Goal: Task Accomplishment & Management: Complete application form

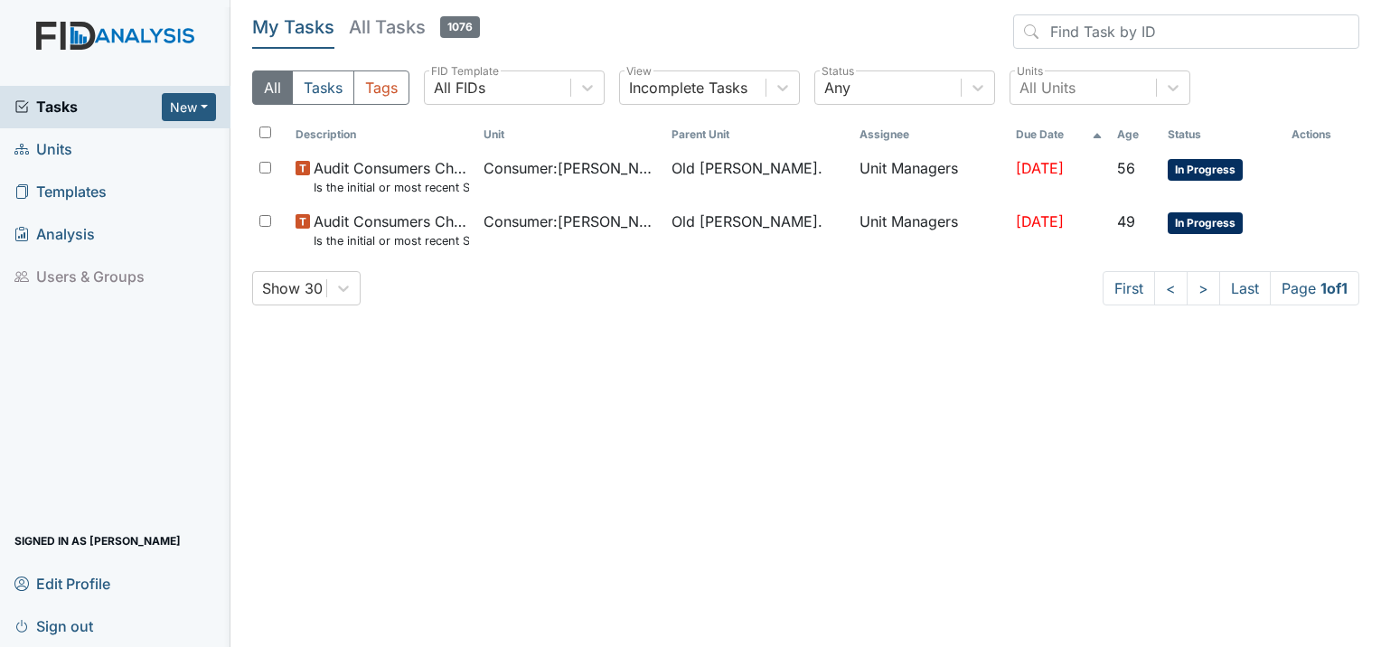
click at [54, 145] on span "Units" at bounding box center [43, 150] width 58 height 28
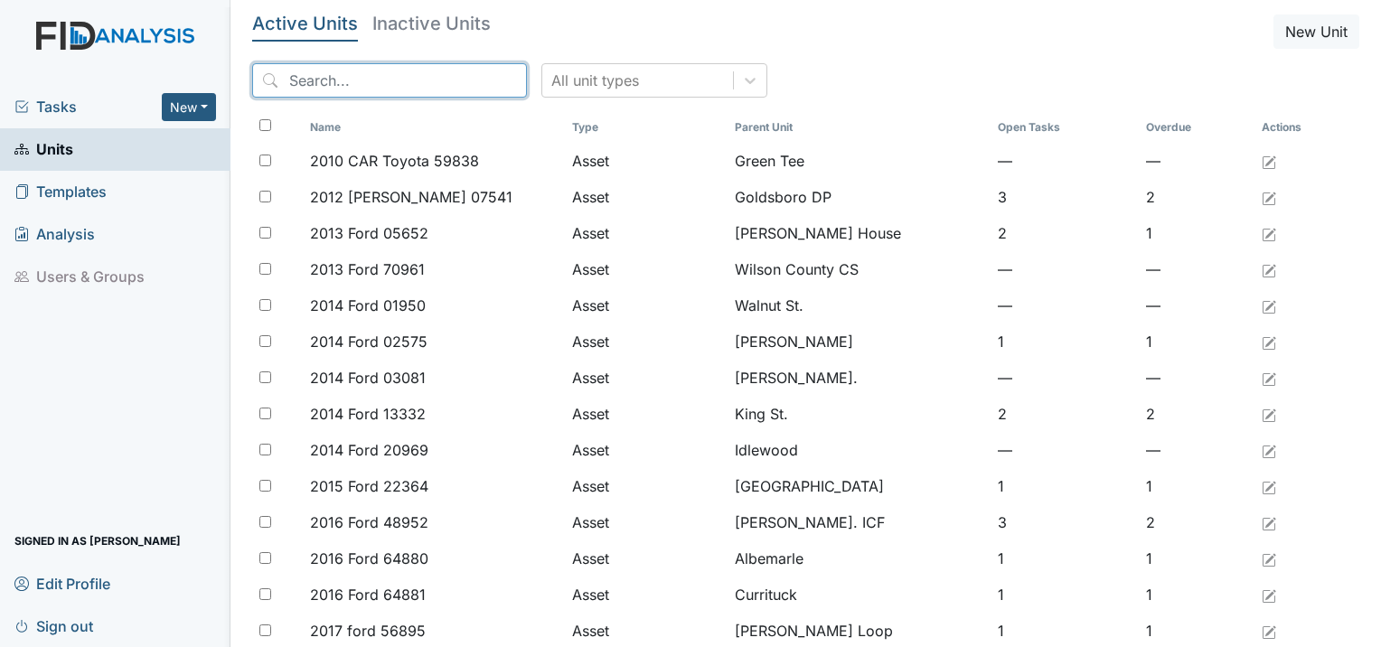
click at [350, 89] on input "search" at bounding box center [389, 80] width 275 height 34
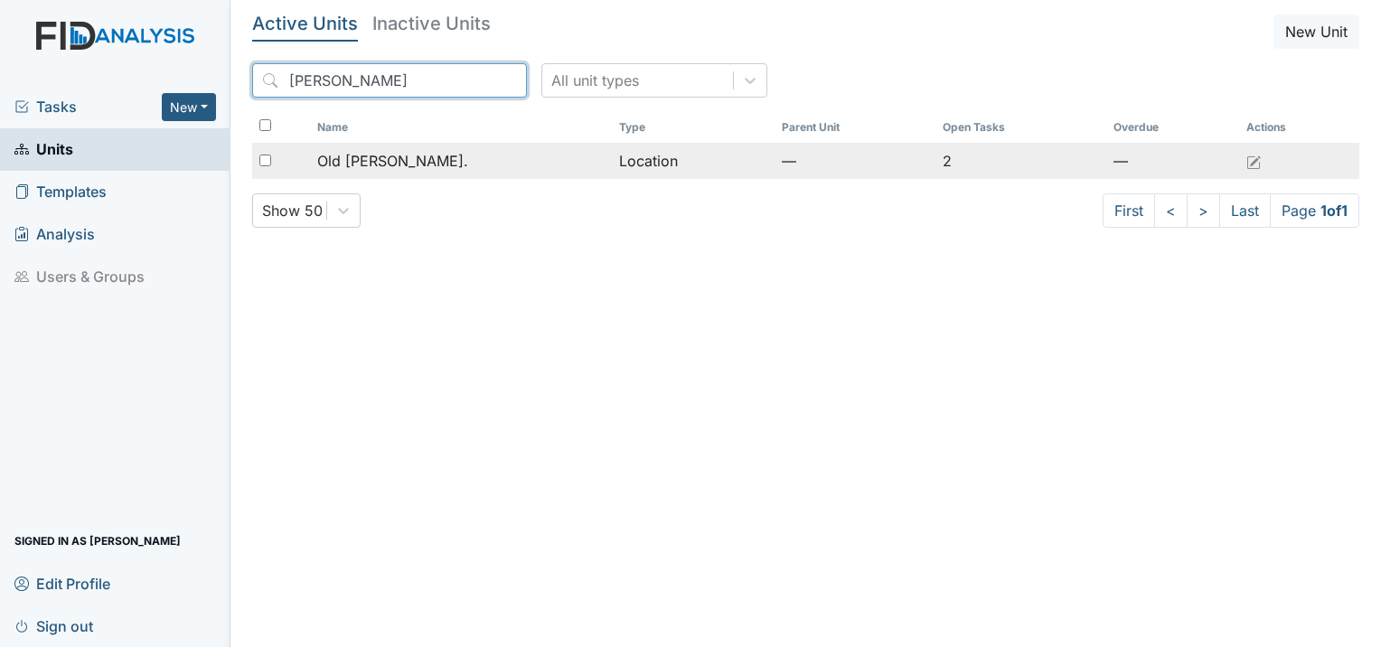
type input "roper"
click at [361, 158] on span "Old [PERSON_NAME]." at bounding box center [392, 161] width 151 height 22
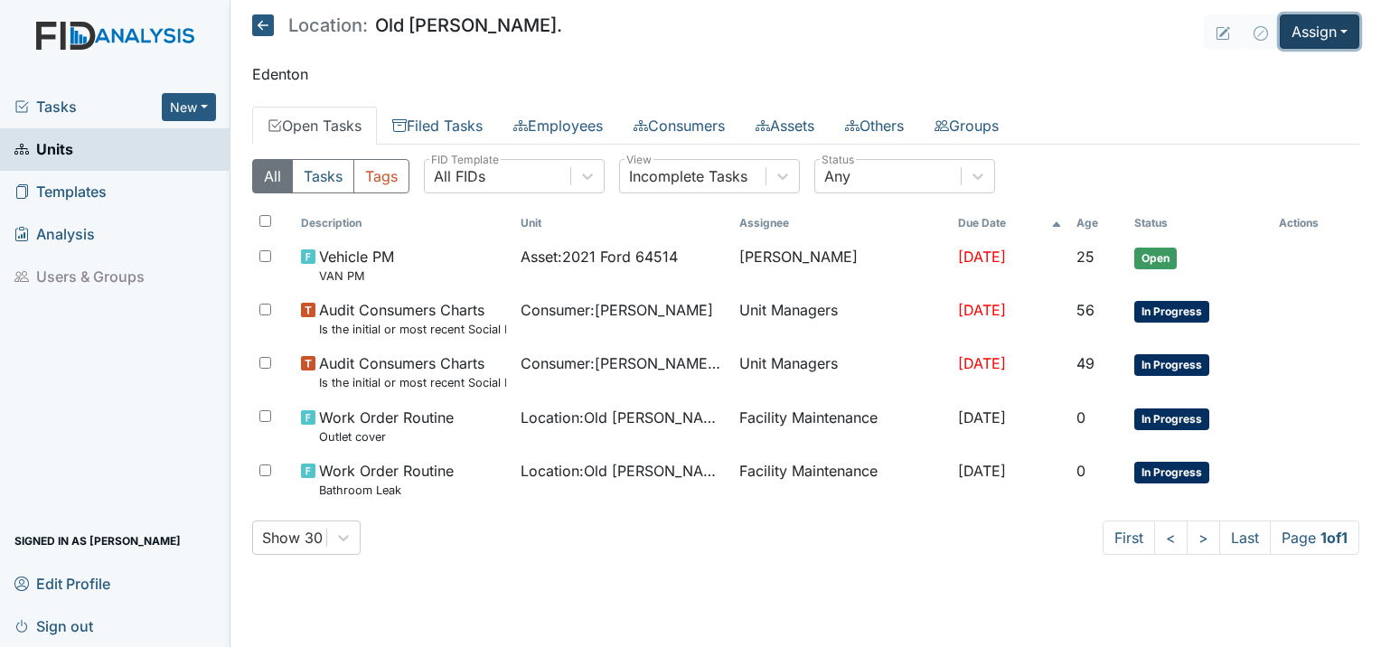
click at [1326, 21] on button "Assign" at bounding box center [1319, 31] width 80 height 34
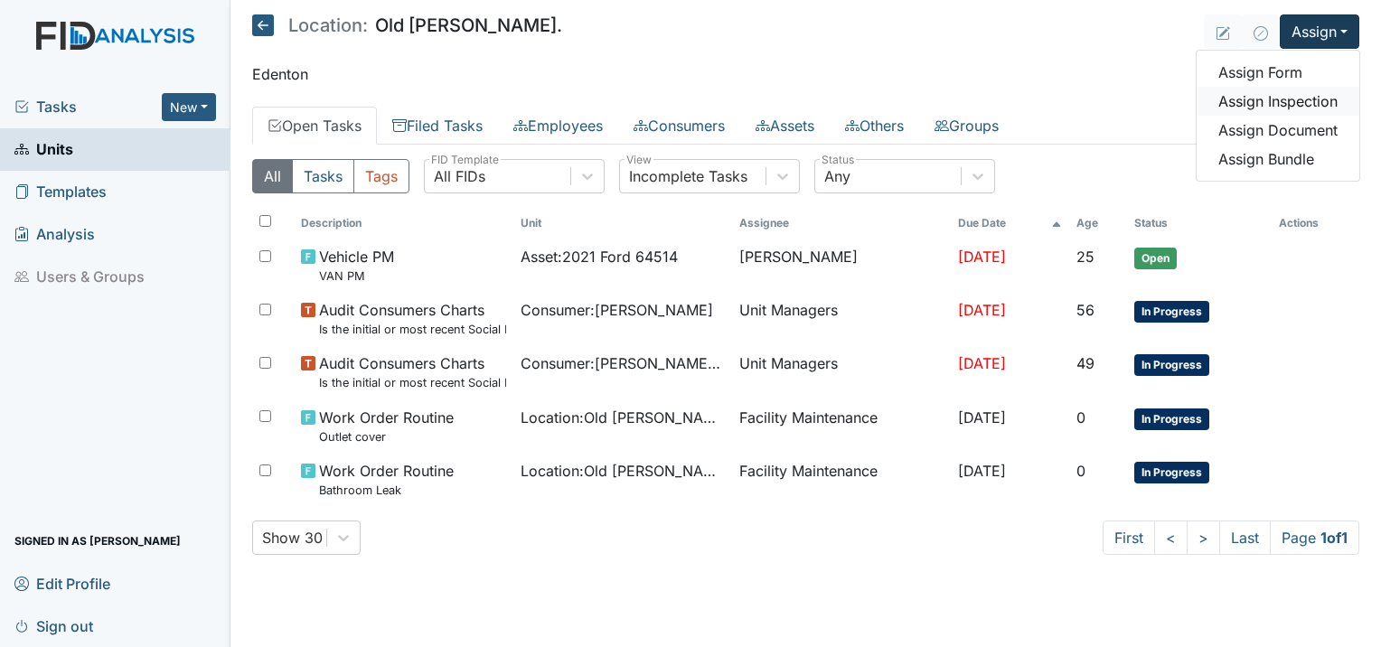
click at [1257, 98] on link "Assign Inspection" at bounding box center [1277, 101] width 163 height 29
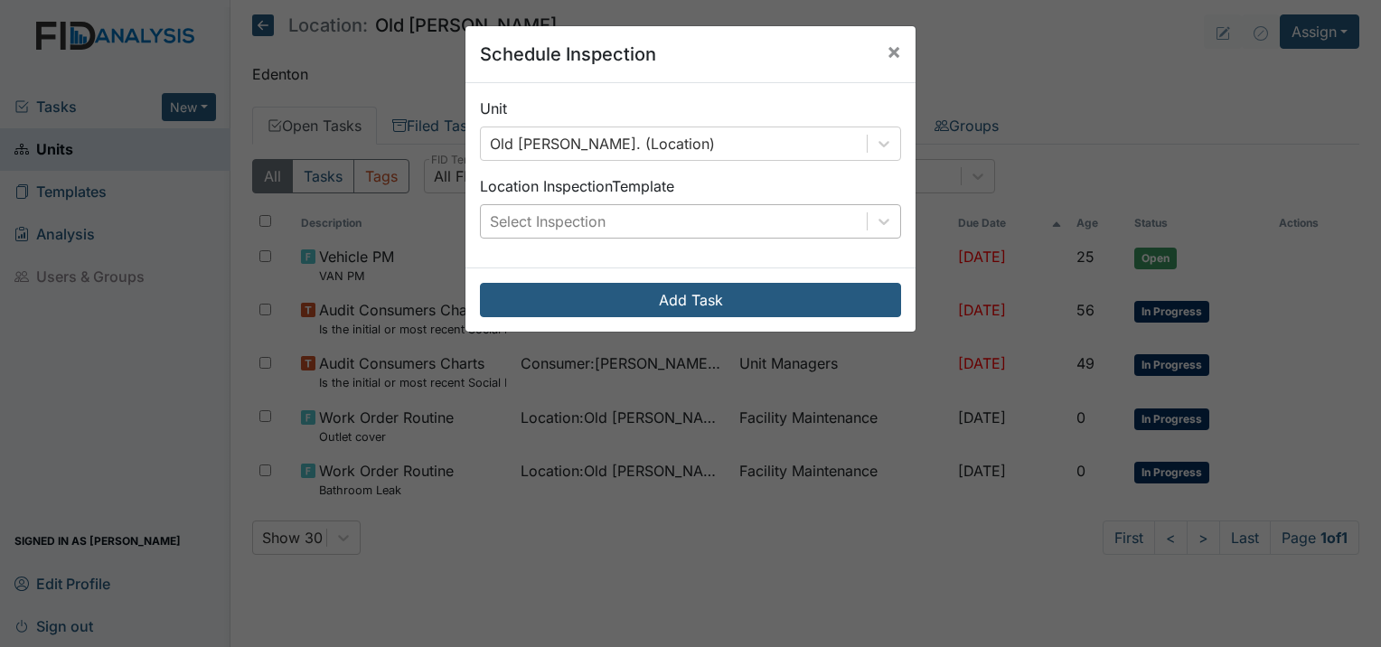
click at [566, 223] on div "Select Inspection" at bounding box center [548, 222] width 116 height 22
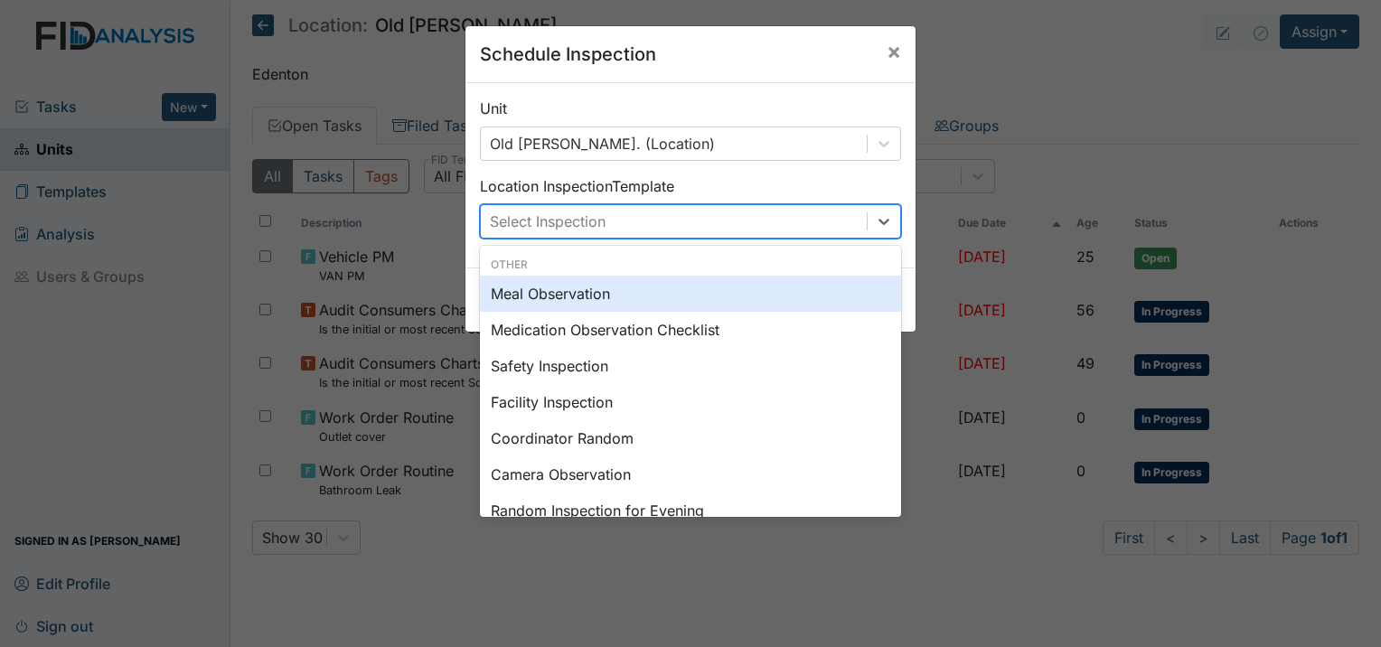
click at [531, 295] on div "Meal Observation" at bounding box center [690, 294] width 421 height 36
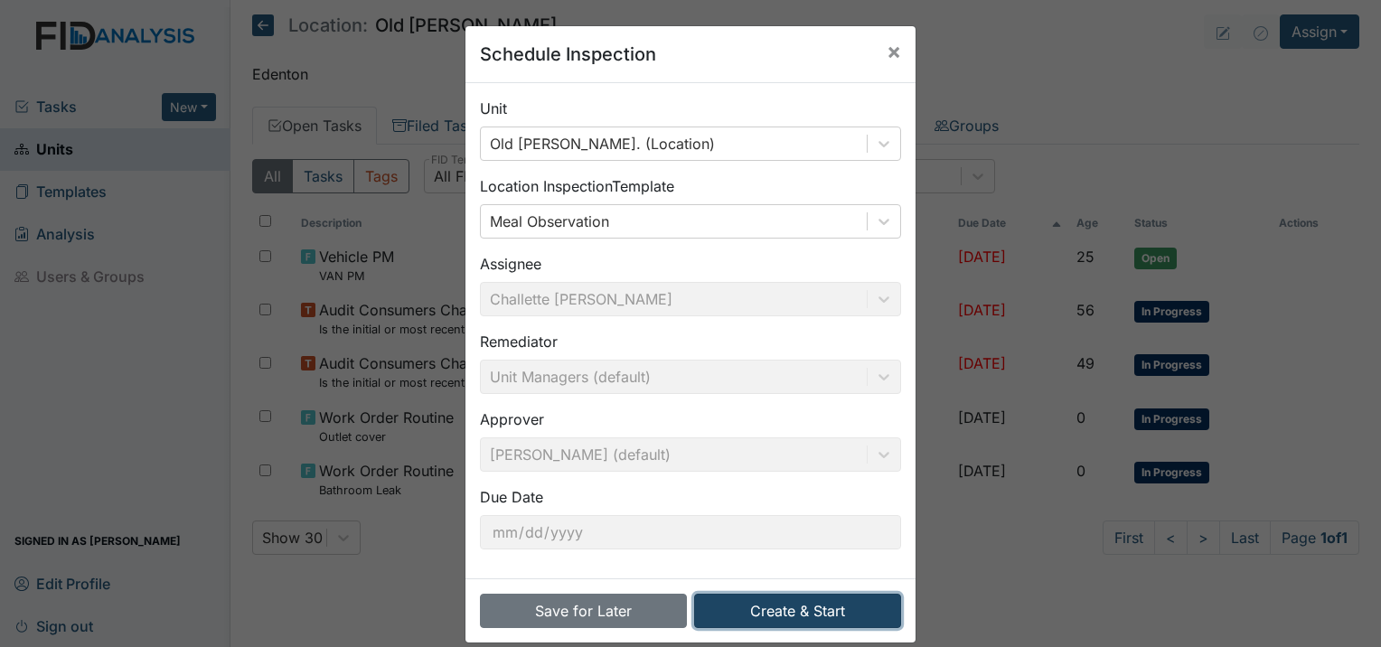
click at [786, 615] on button "Create & Start" at bounding box center [797, 611] width 207 height 34
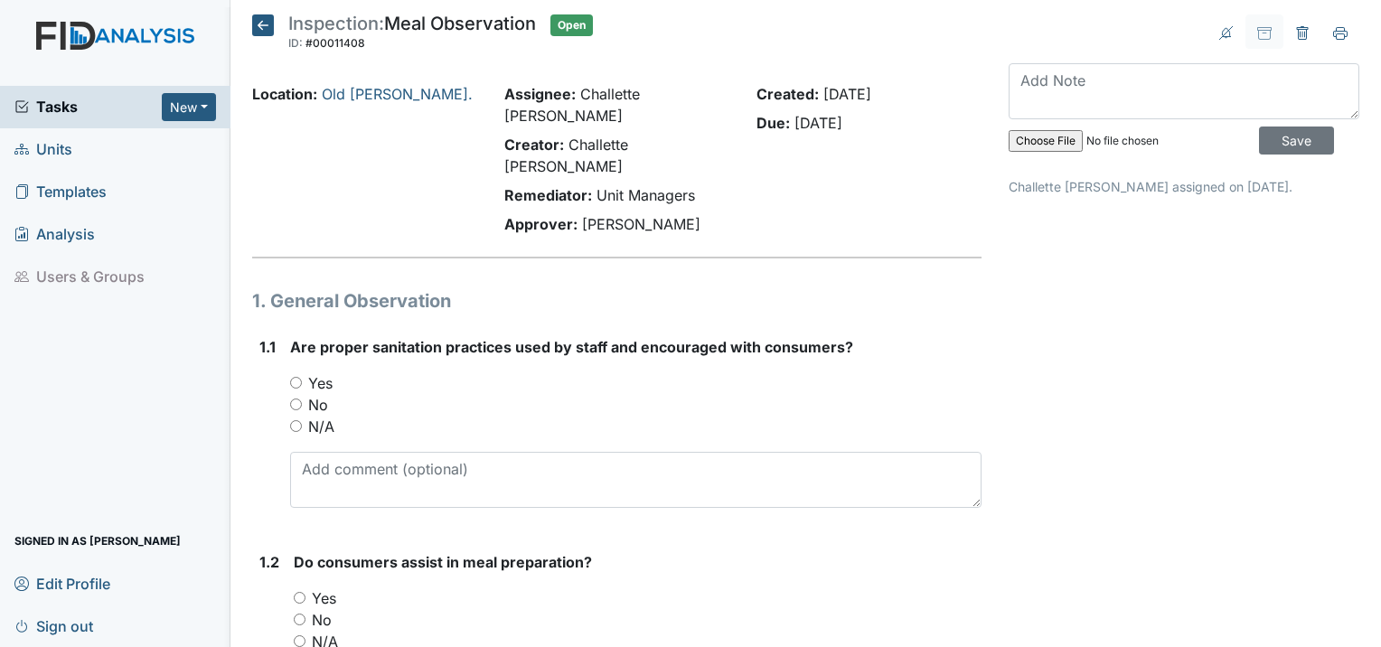
click at [293, 377] on input "Yes" at bounding box center [296, 383] width 12 height 12
radio input "true"
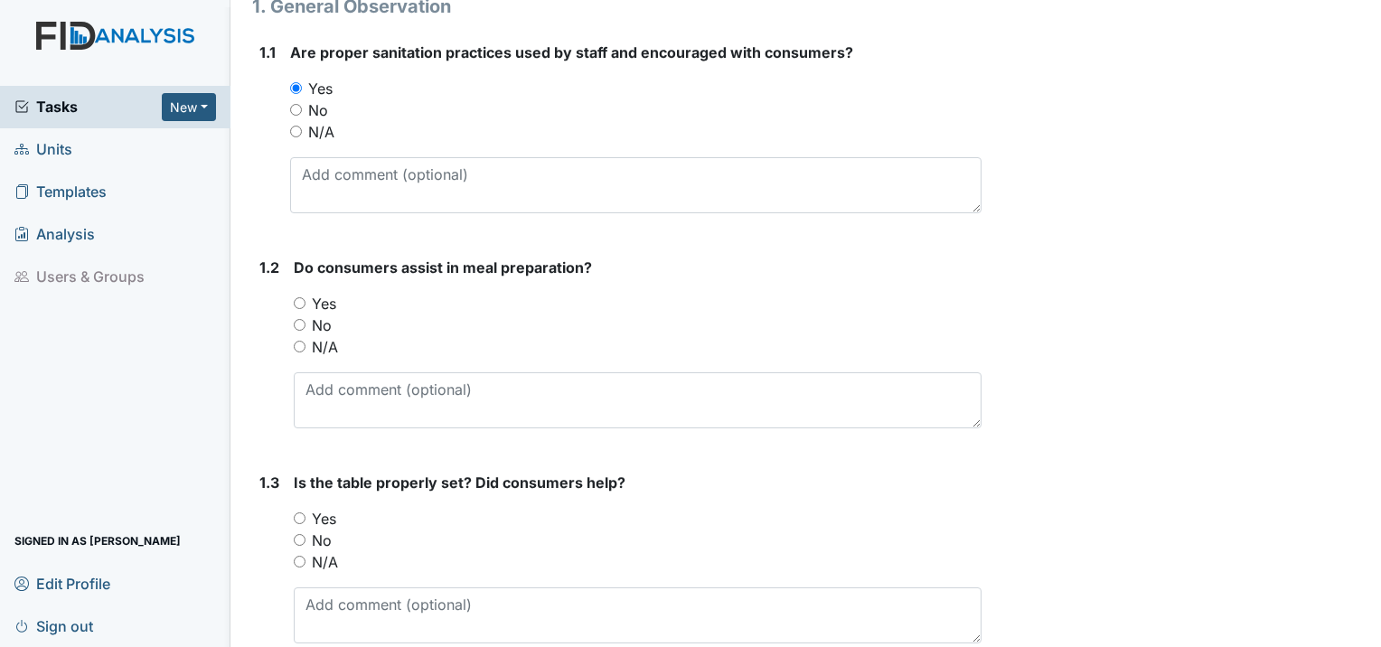
scroll to position [361, 0]
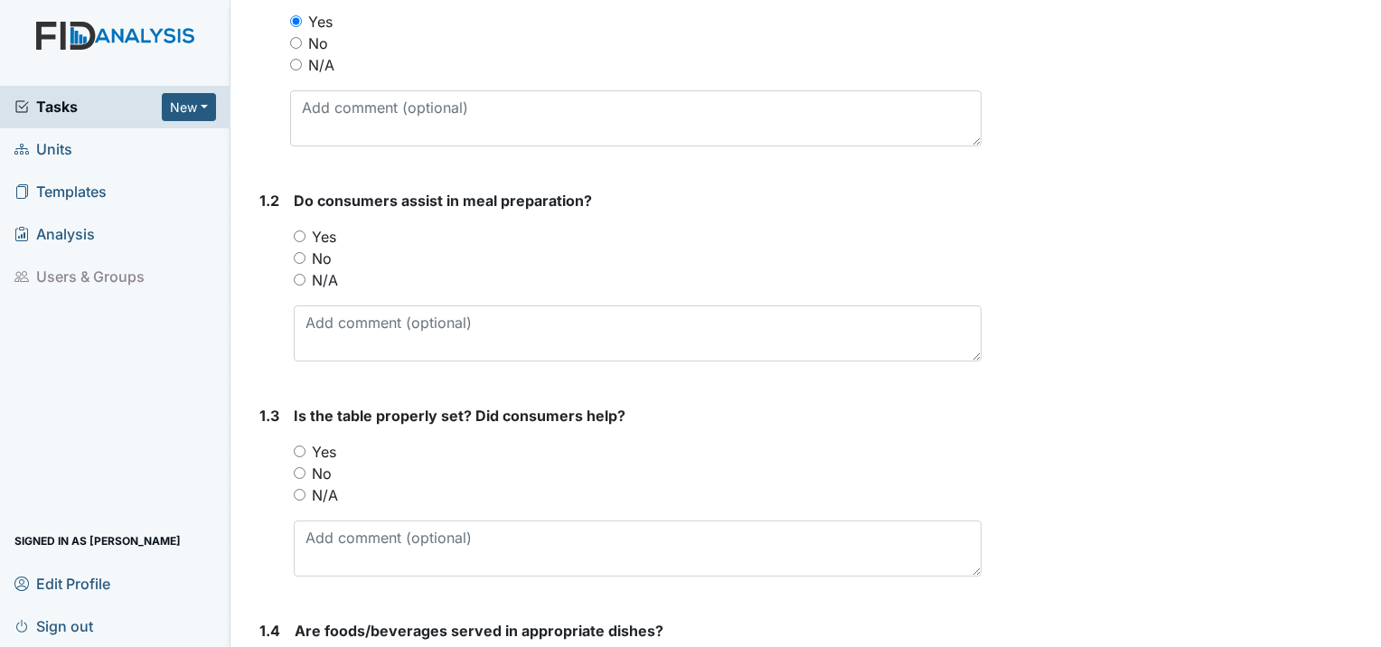
click at [293, 190] on div "1.2 Do consumers assist in meal preparation? You must select one of the below o…" at bounding box center [616, 283] width 729 height 186
click at [296, 230] on input "Yes" at bounding box center [300, 236] width 12 height 12
radio input "true"
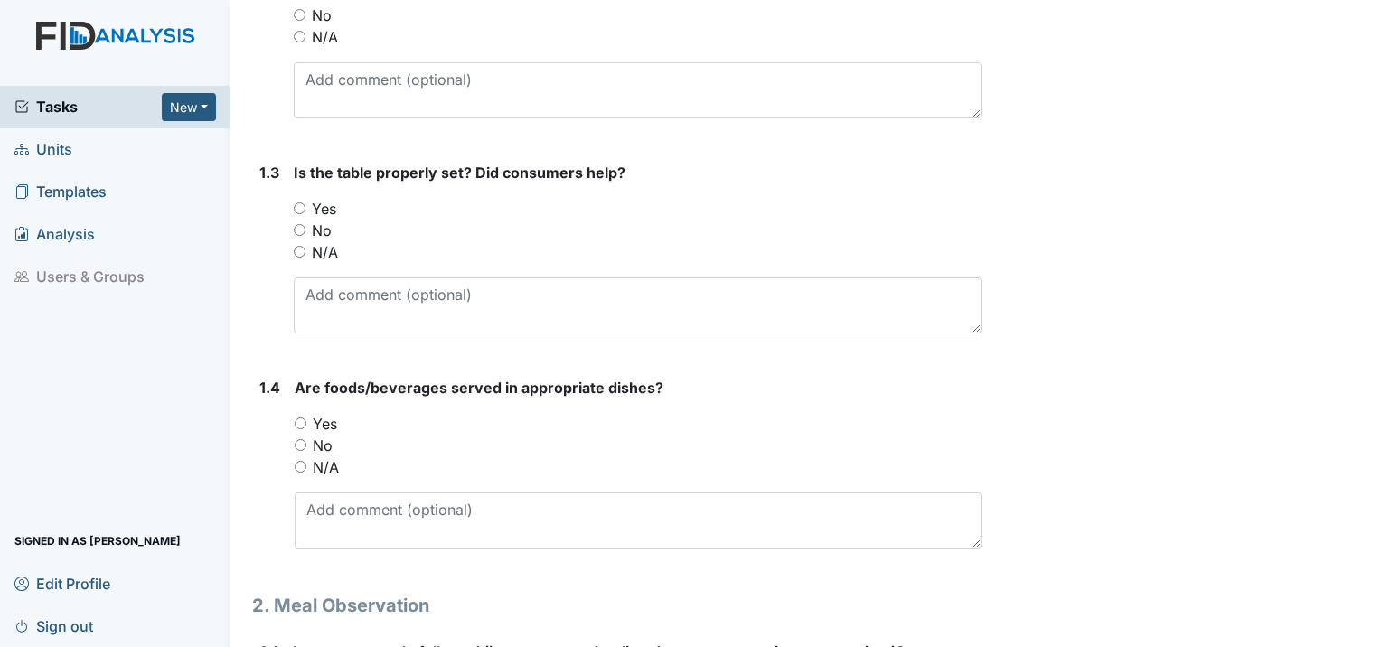
scroll to position [633, 0]
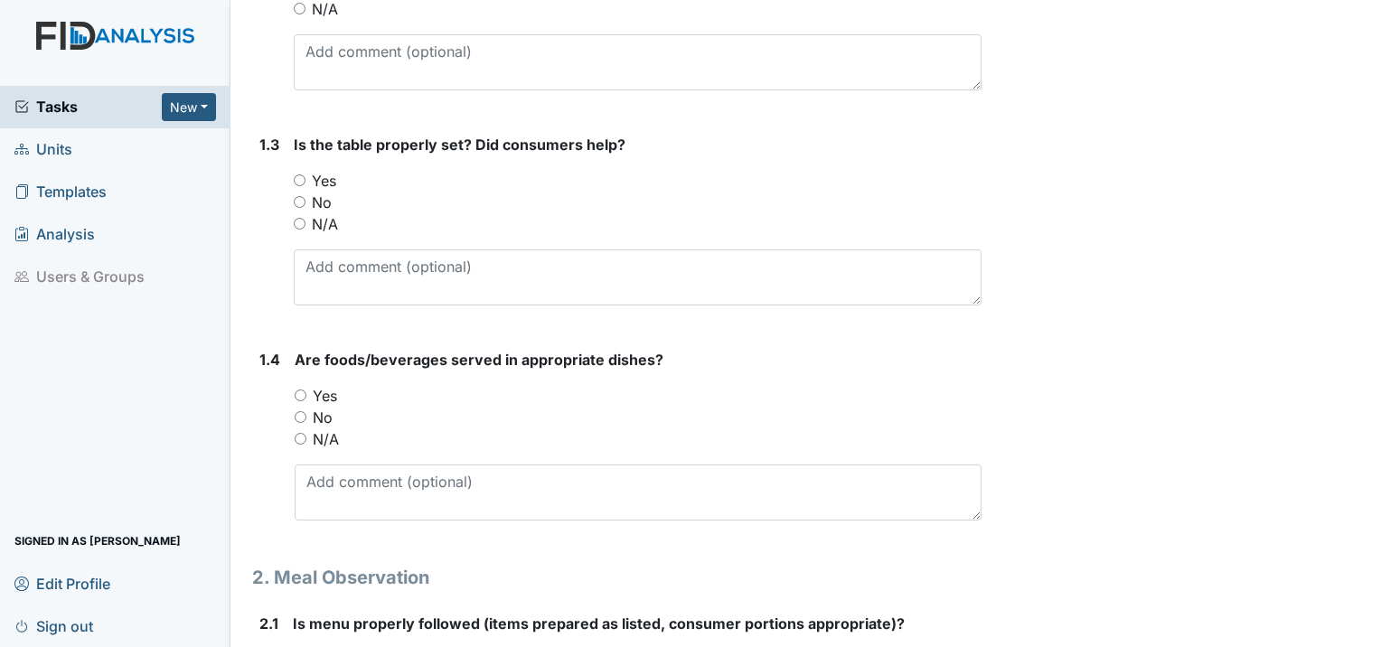
click at [300, 170] on div "Yes" at bounding box center [638, 181] width 688 height 22
click at [296, 174] on input "Yes" at bounding box center [300, 180] width 12 height 12
radio input "true"
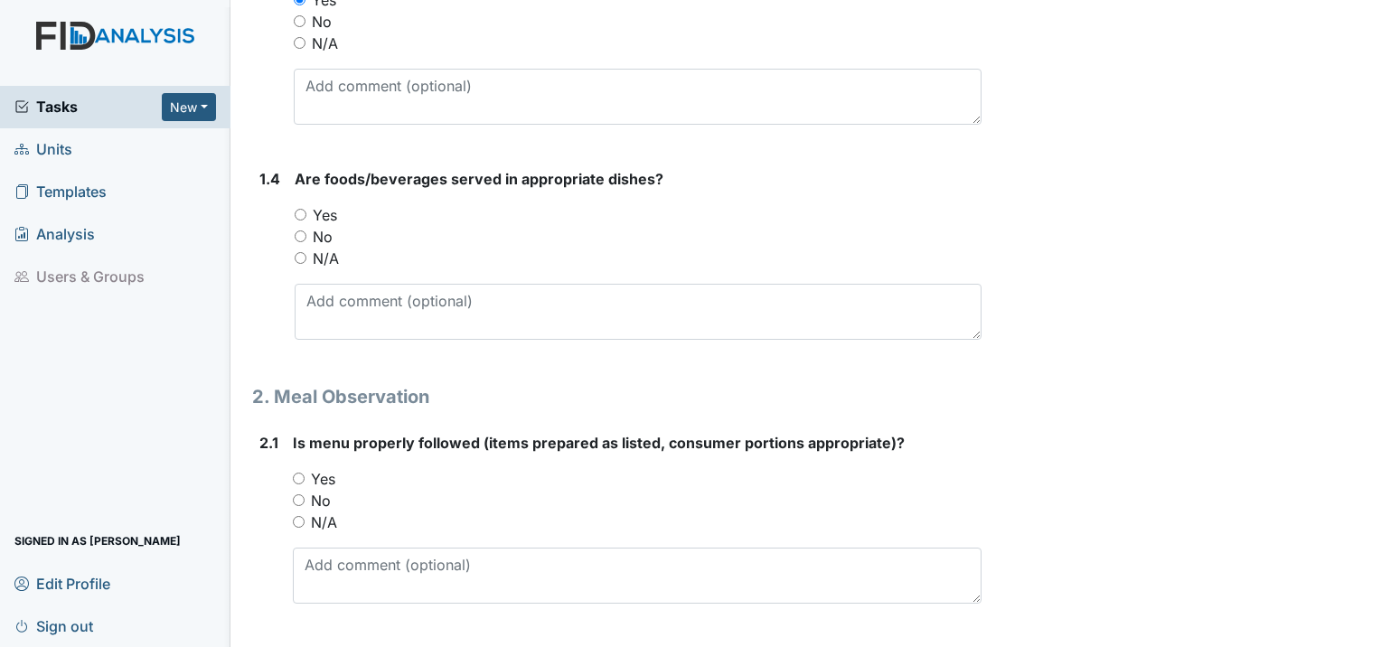
click at [299, 209] on input "Yes" at bounding box center [301, 215] width 12 height 12
radio input "true"
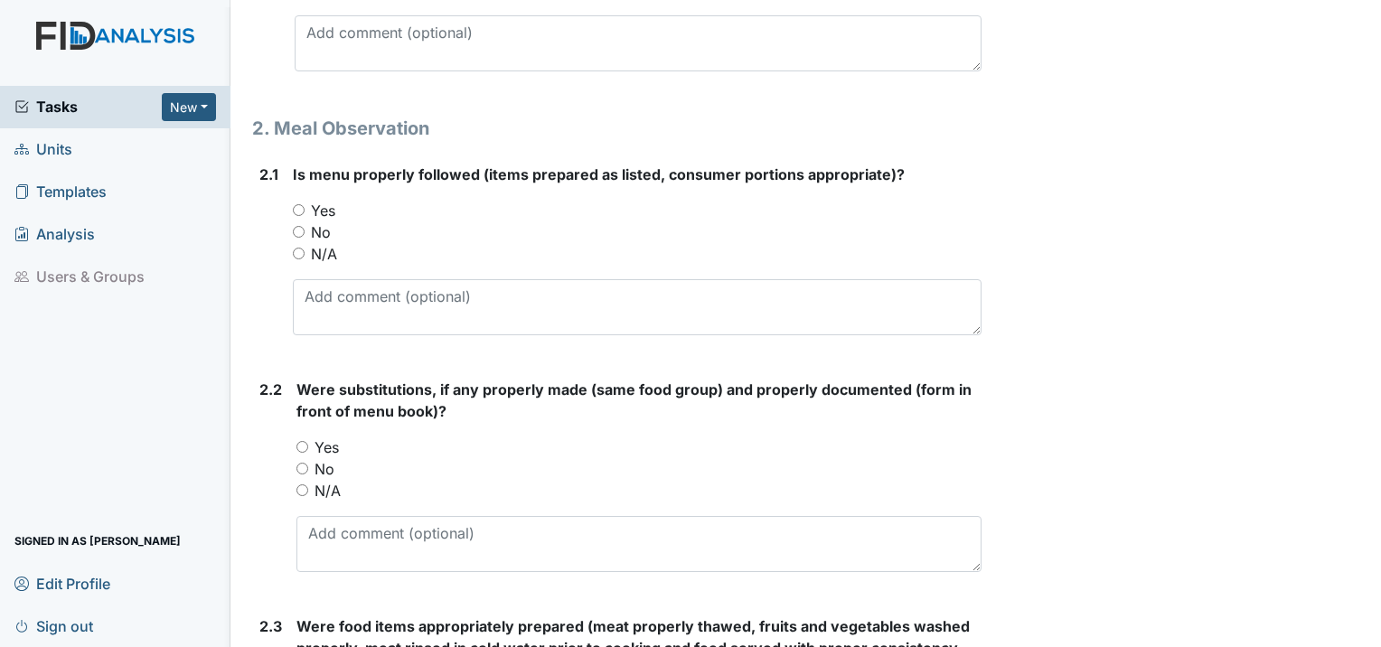
scroll to position [1084, 0]
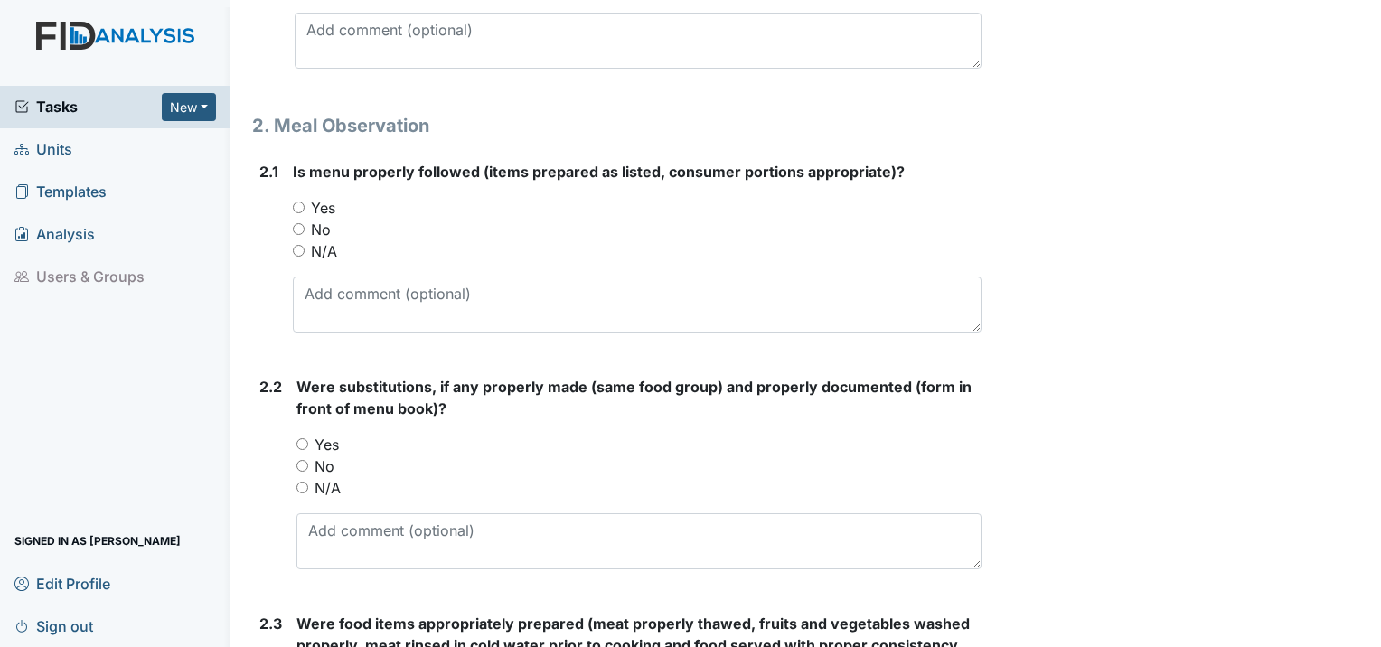
click at [302, 201] on input "Yes" at bounding box center [299, 207] width 12 height 12
radio input "true"
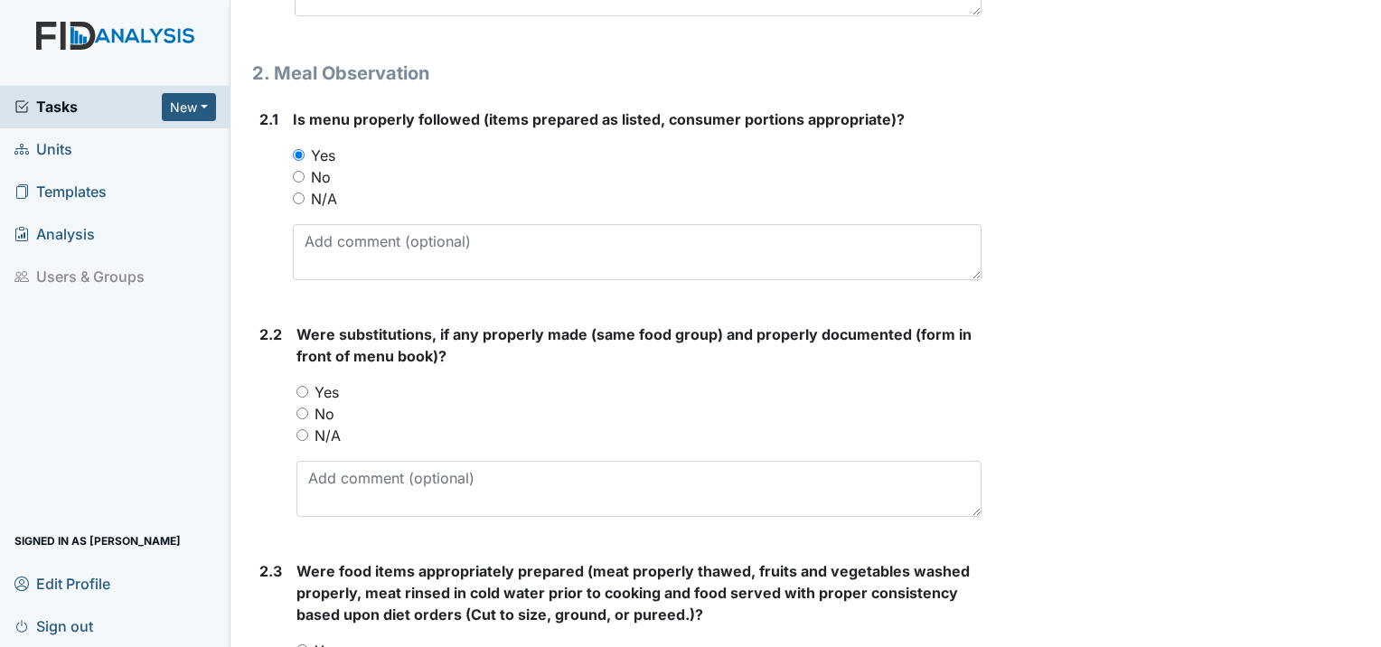
scroll to position [1265, 0]
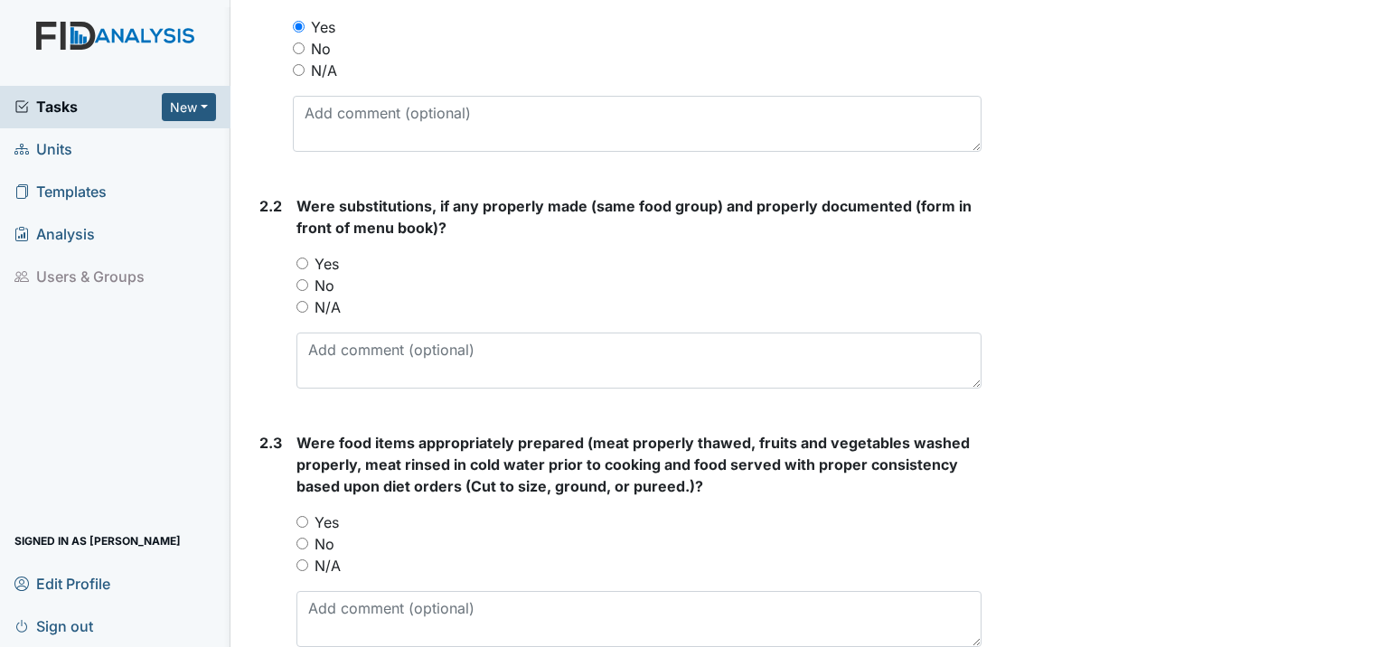
click at [307, 279] on input "No" at bounding box center [302, 285] width 12 height 12
radio input "true"
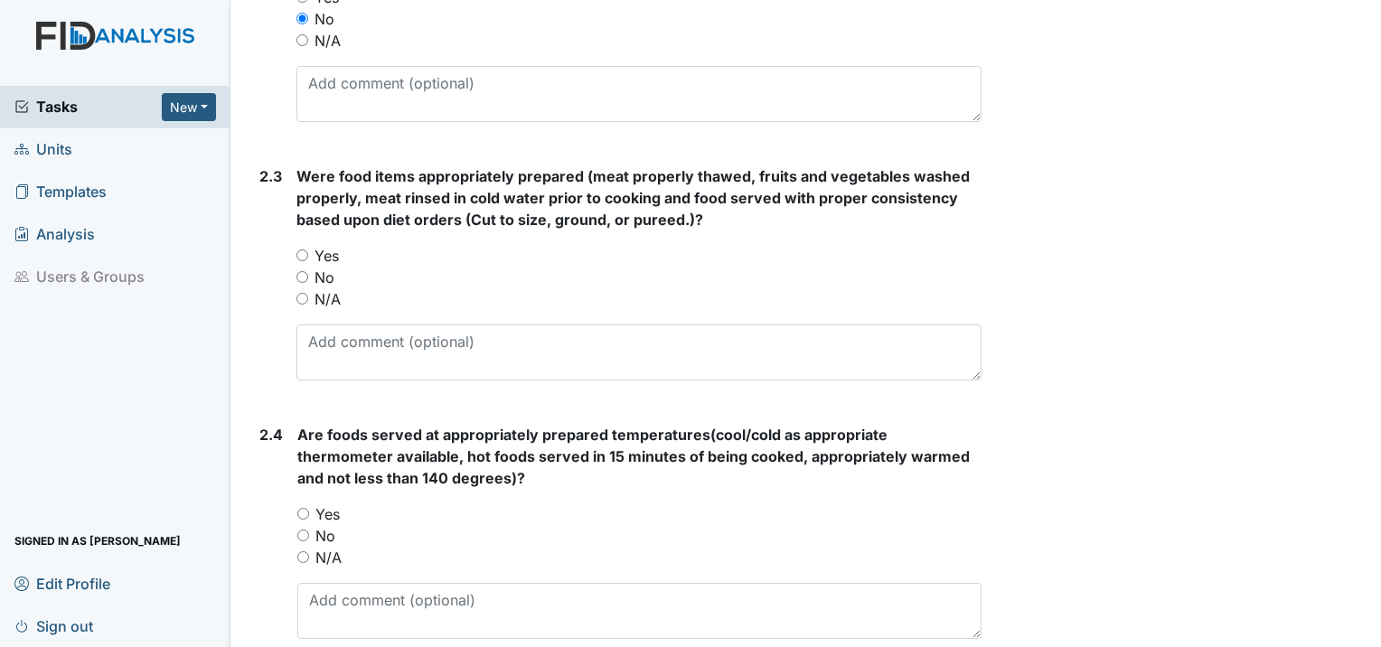
scroll to position [1536, 0]
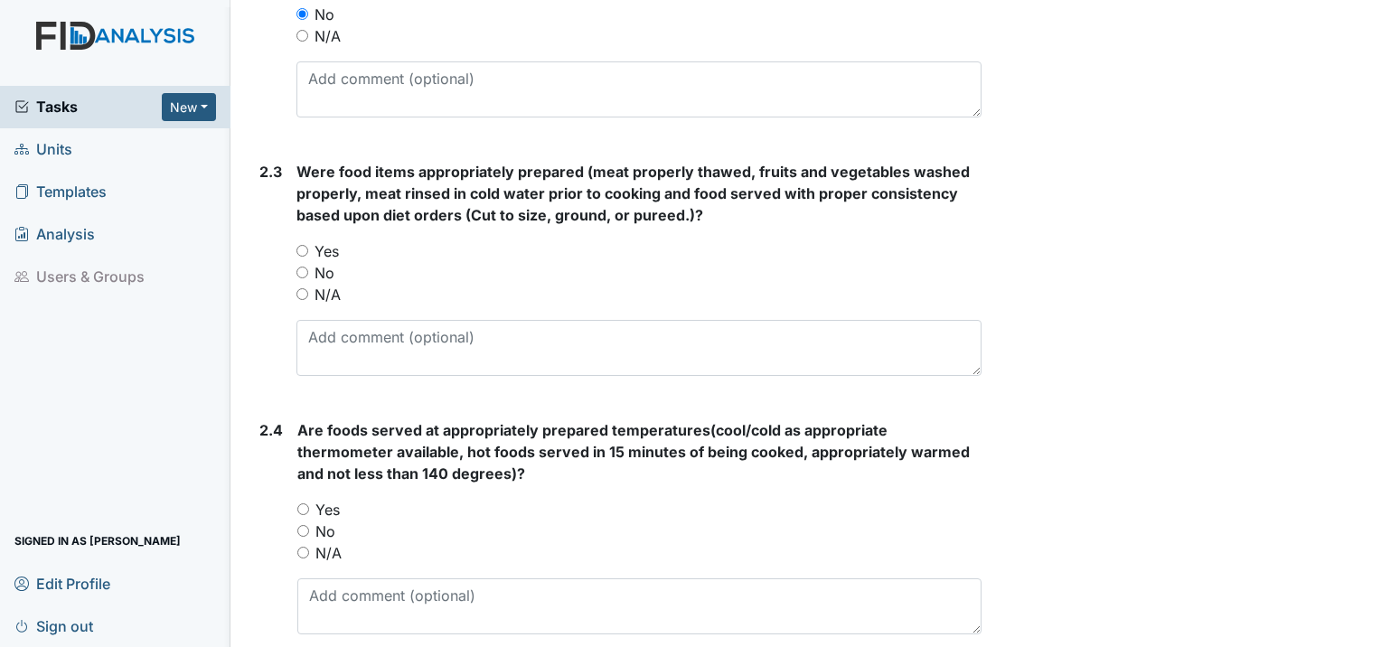
click at [296, 245] on input "Yes" at bounding box center [302, 251] width 12 height 12
radio input "true"
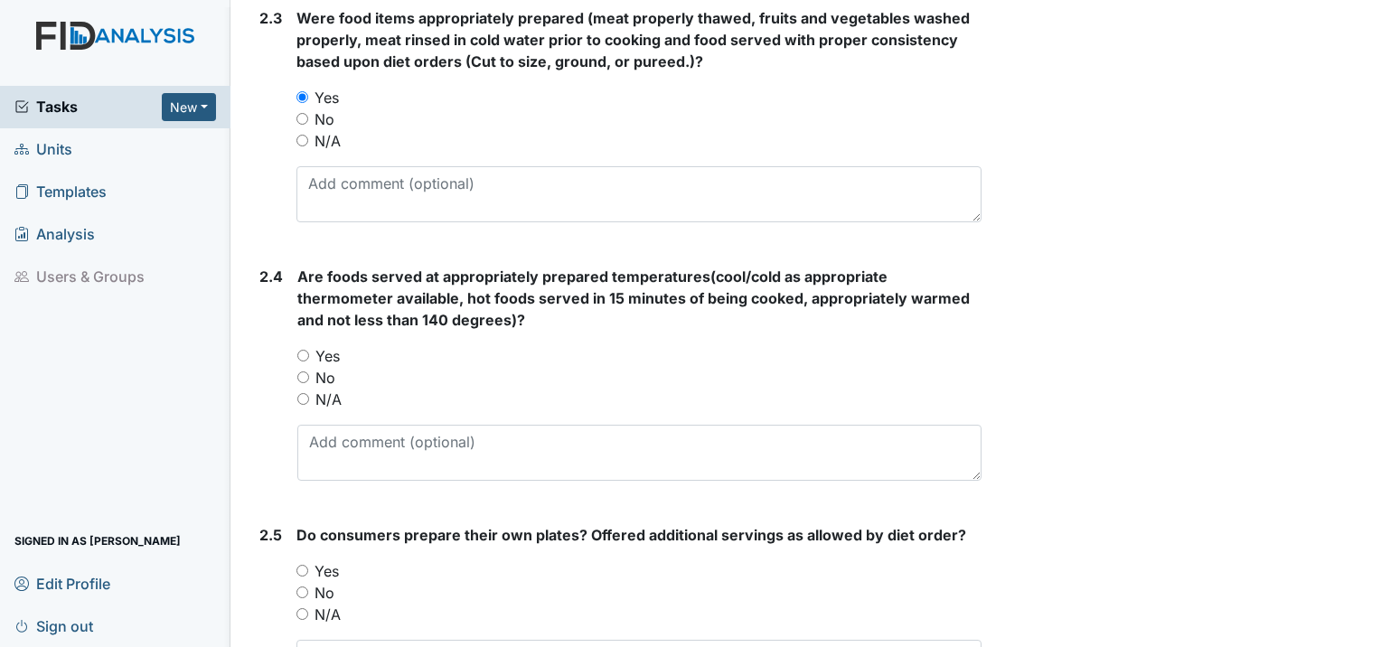
scroll to position [1717, 0]
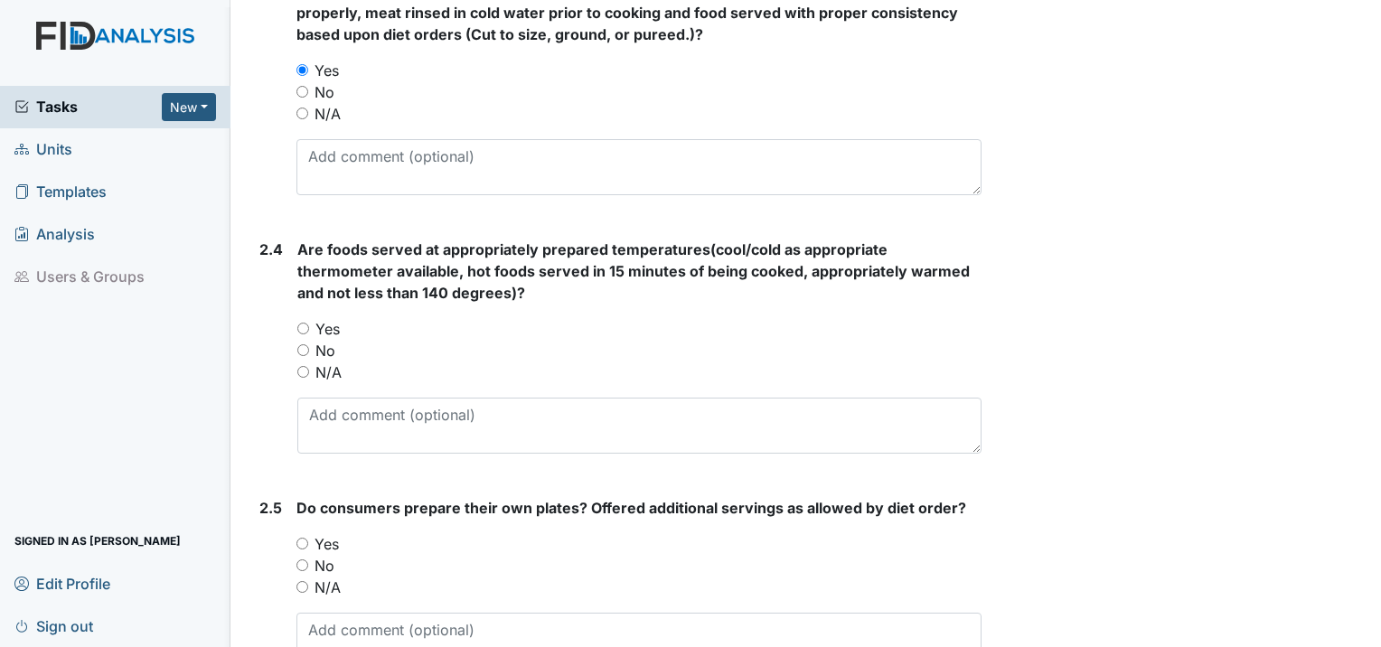
click at [305, 323] on input "Yes" at bounding box center [303, 329] width 12 height 12
radio input "true"
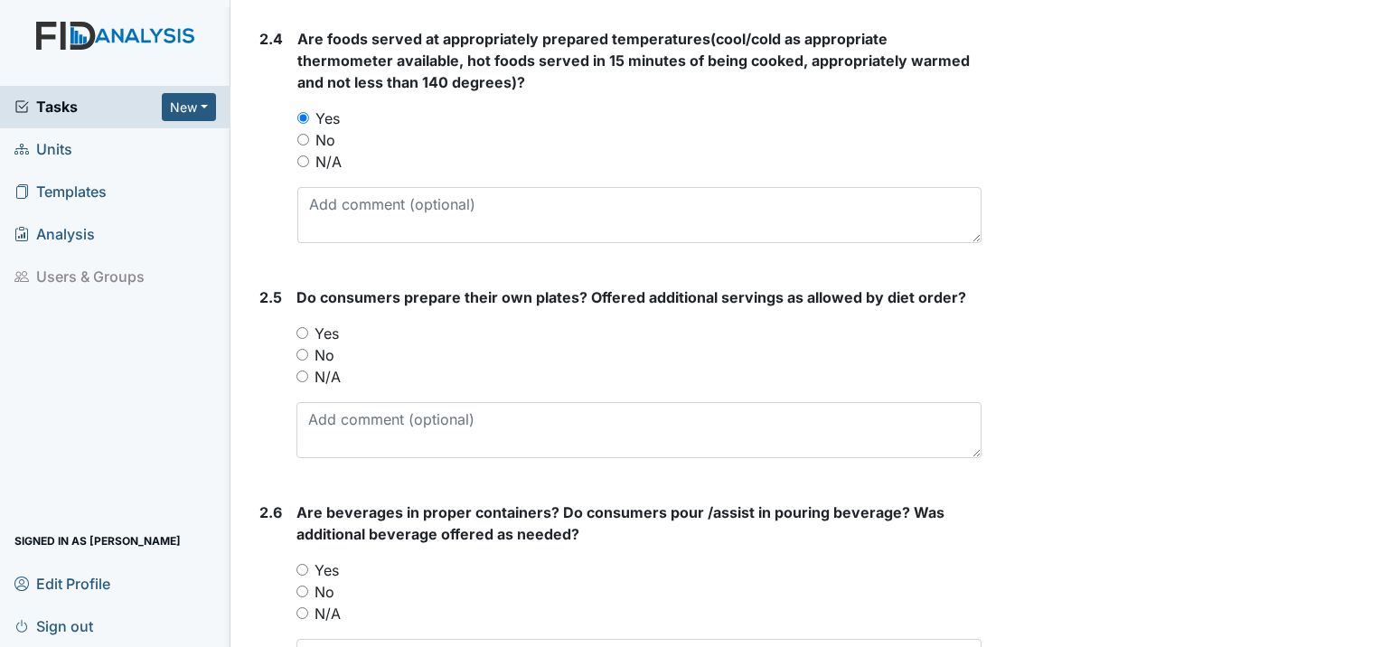
scroll to position [1988, 0]
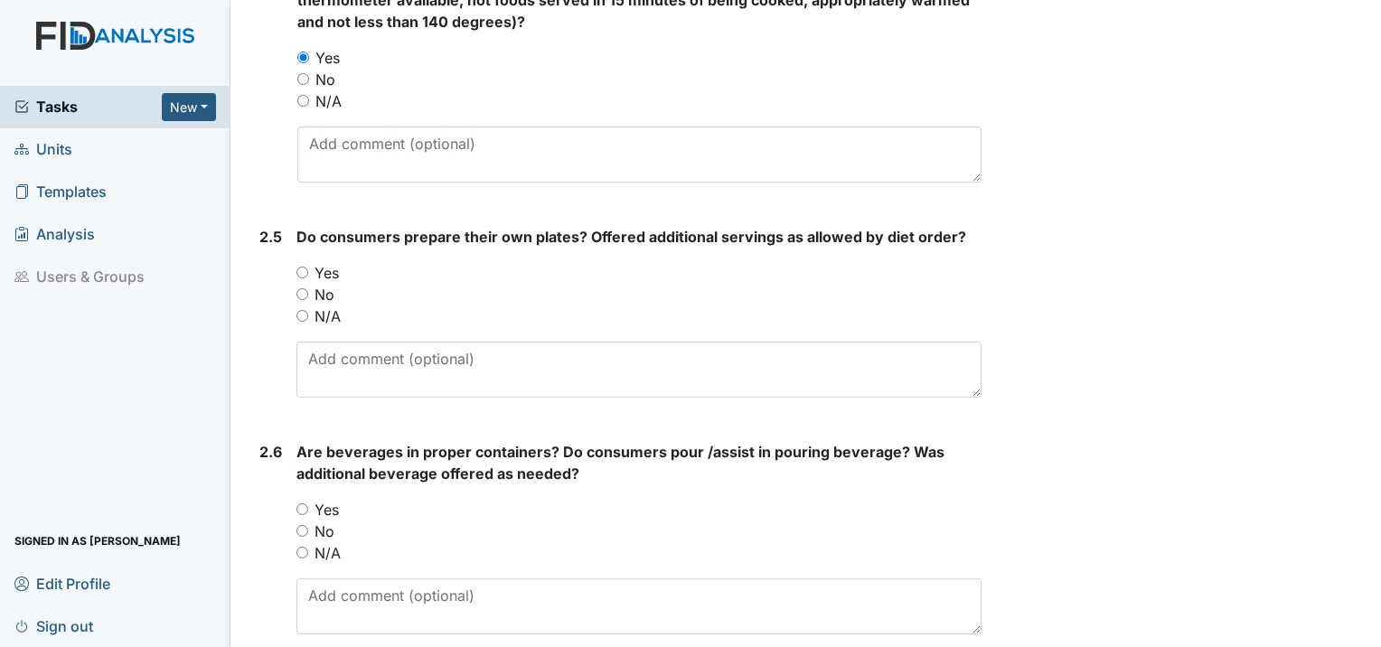
click at [302, 267] on input "Yes" at bounding box center [302, 273] width 12 height 12
radio input "true"
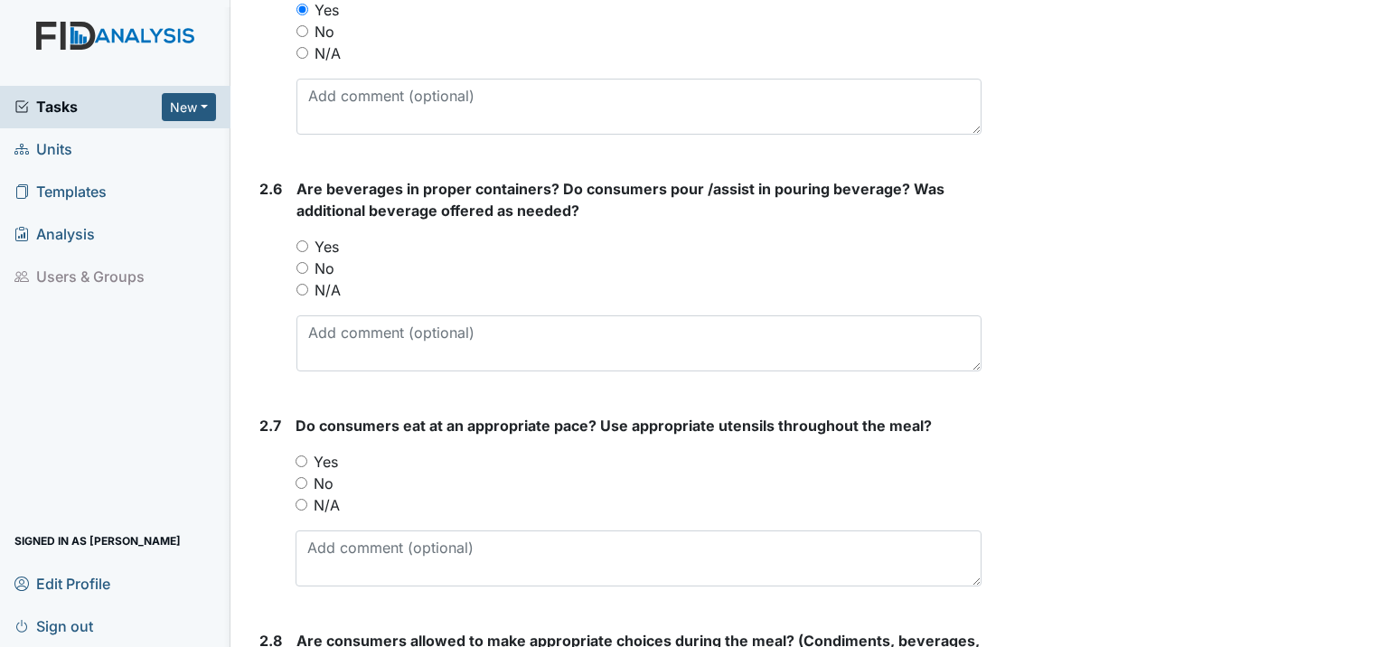
scroll to position [2259, 0]
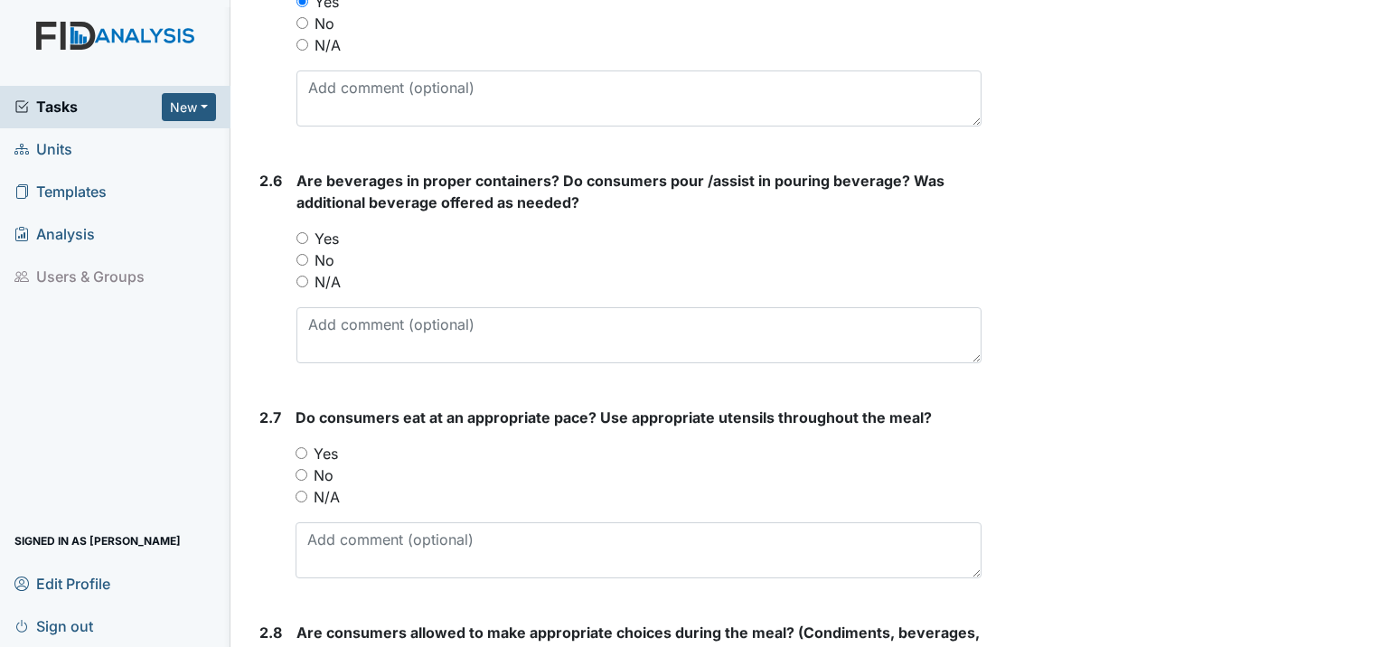
click at [303, 232] on input "Yes" at bounding box center [302, 238] width 12 height 12
radio input "true"
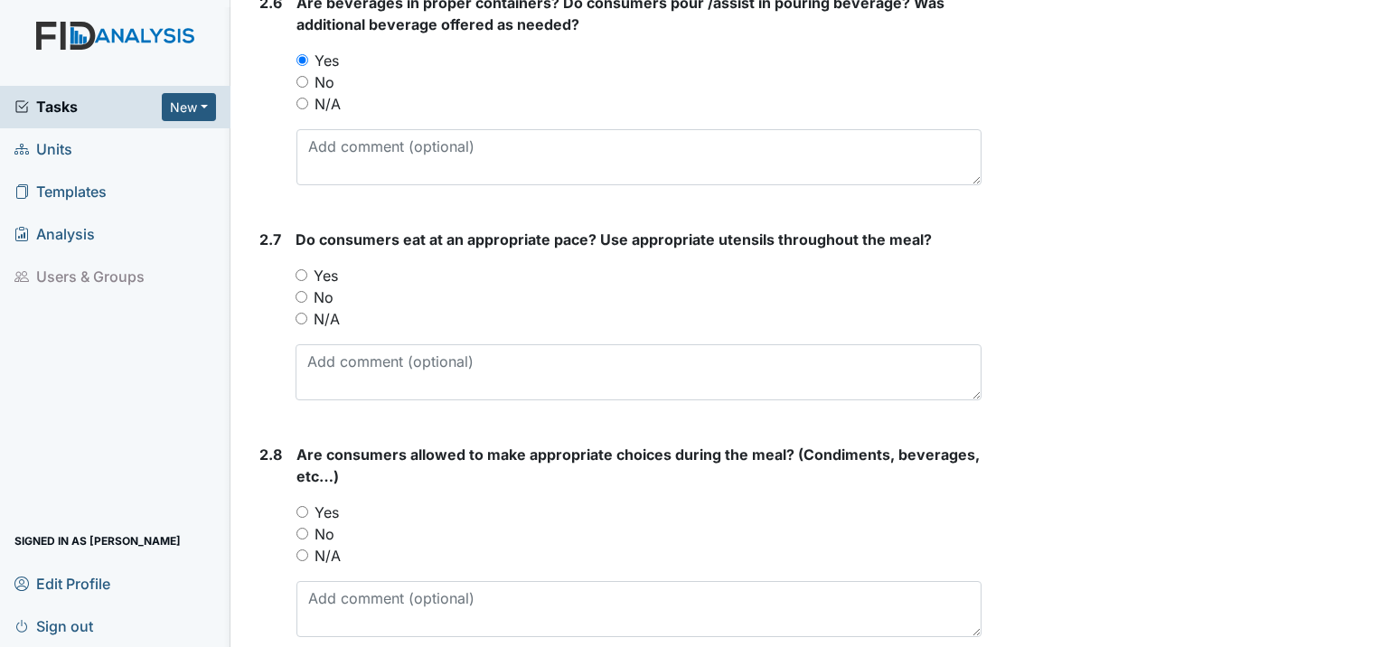
scroll to position [2440, 0]
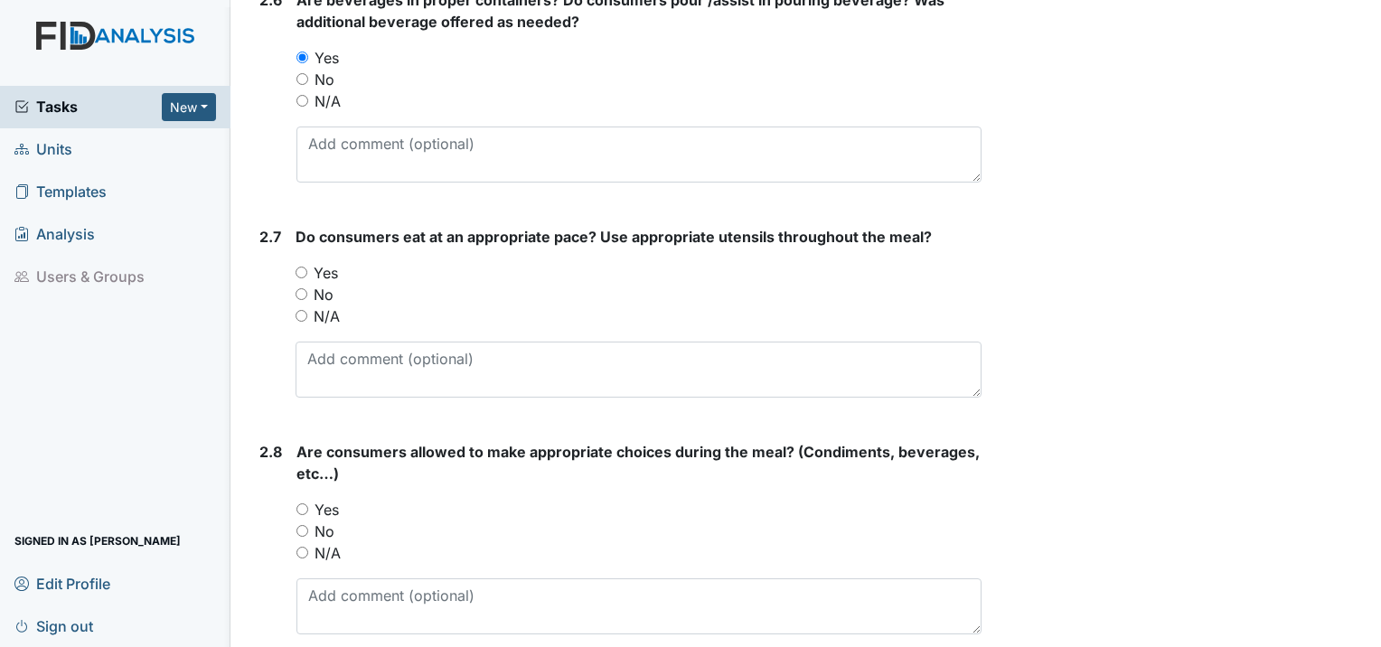
click at [299, 267] on input "Yes" at bounding box center [301, 273] width 12 height 12
radio input "true"
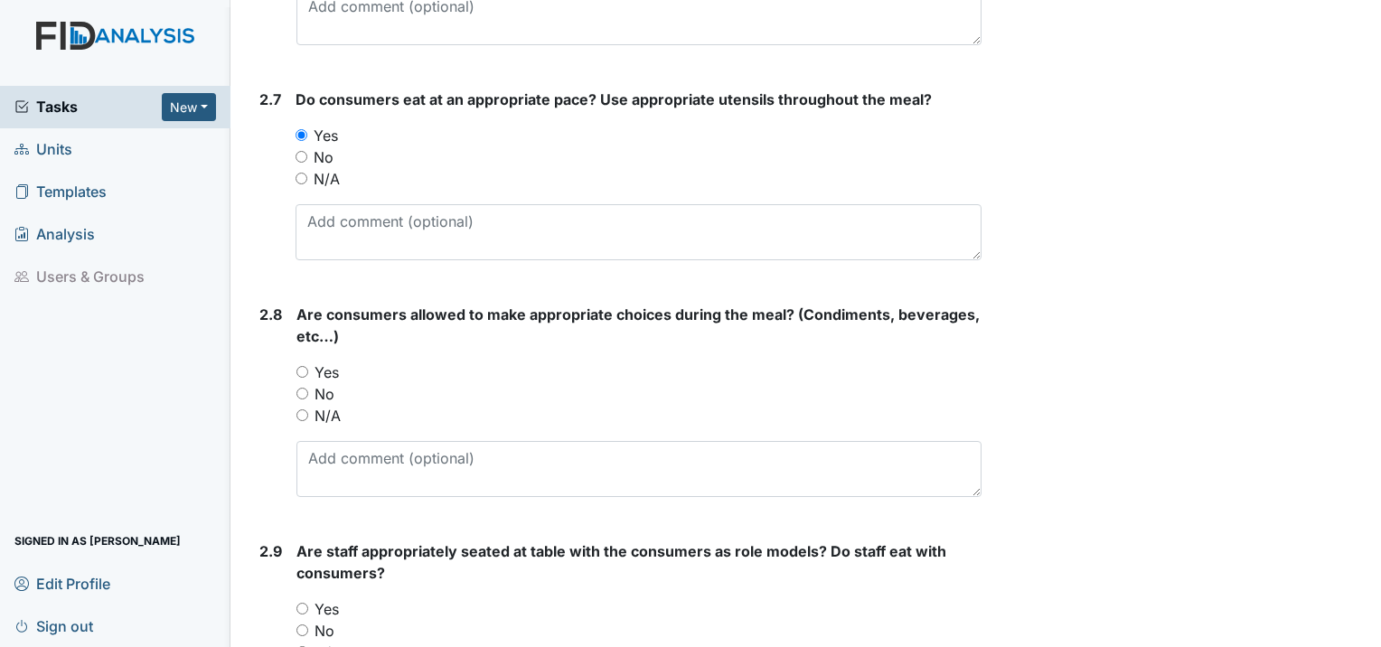
scroll to position [2620, 0]
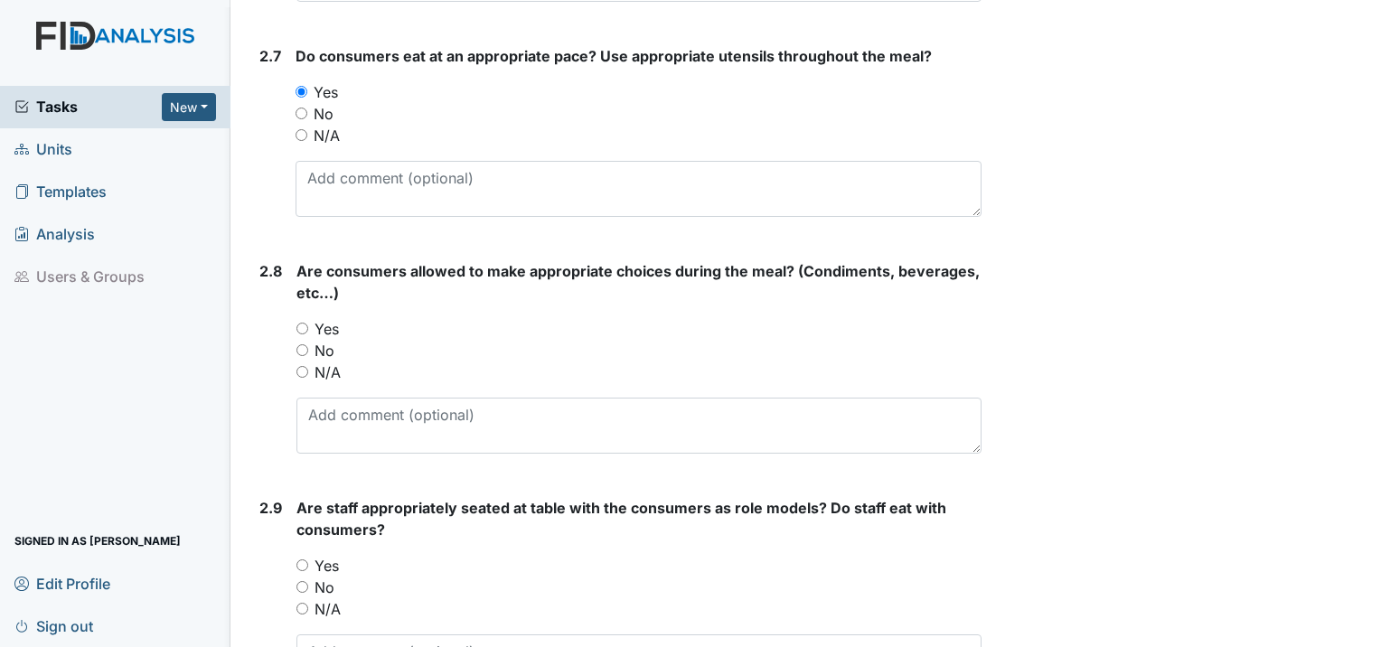
click at [306, 323] on input "Yes" at bounding box center [302, 329] width 12 height 12
radio input "true"
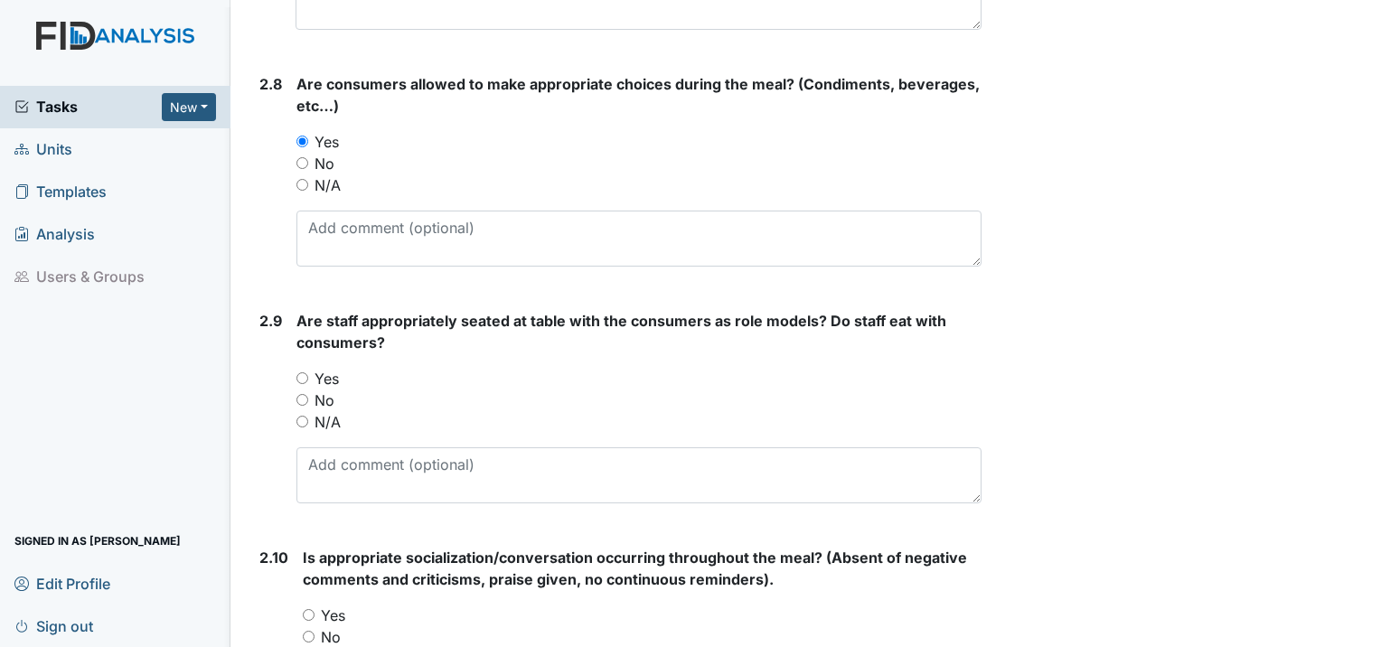
scroll to position [2891, 0]
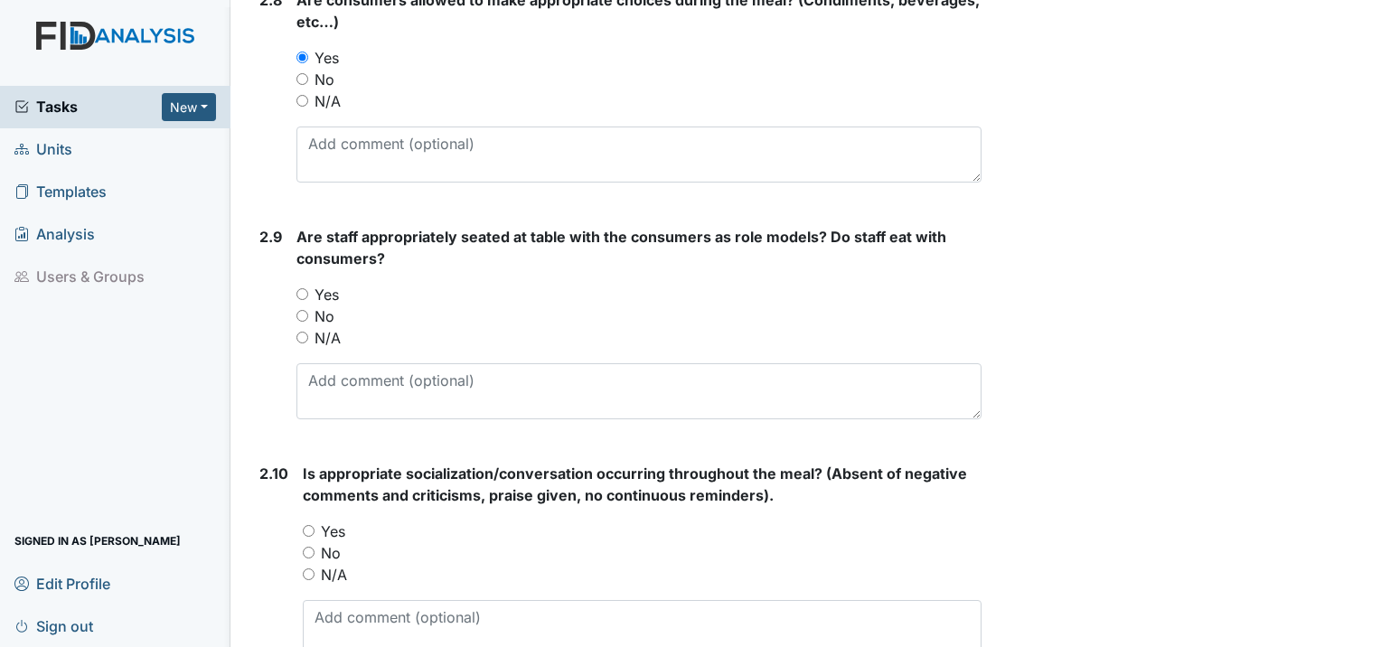
click at [306, 288] on input "Yes" at bounding box center [302, 294] width 12 height 12
radio input "true"
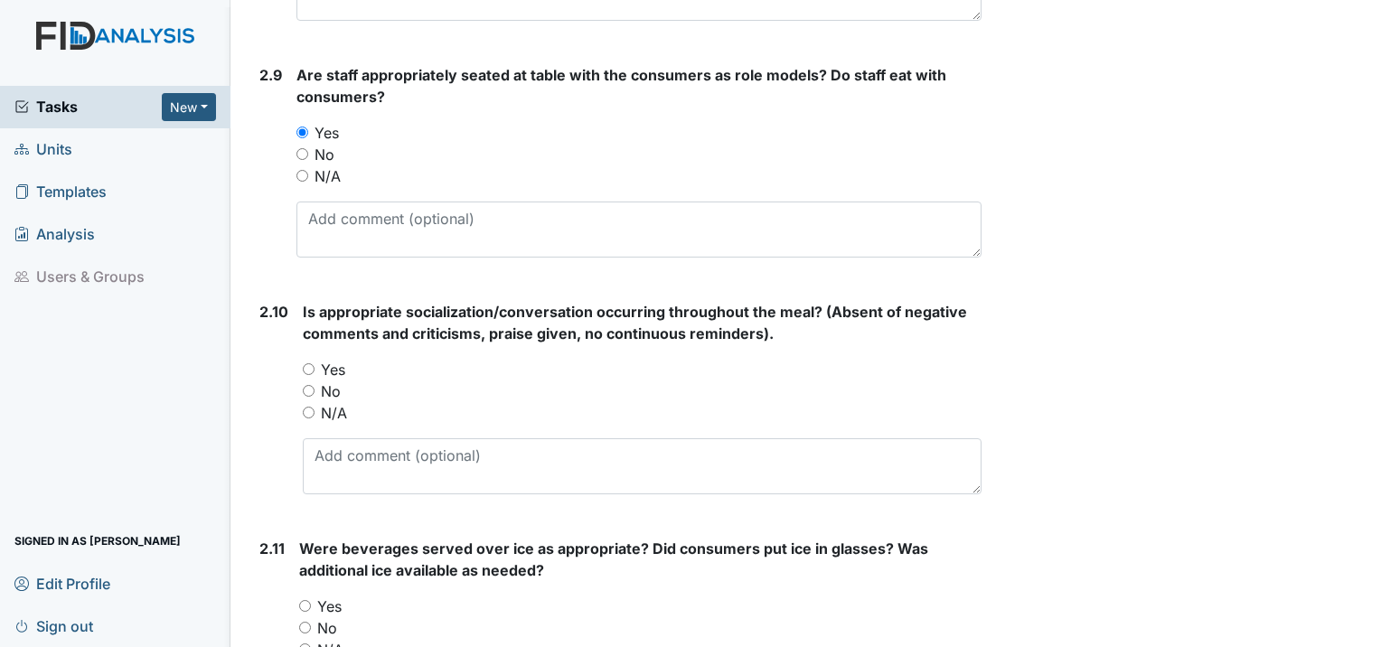
scroll to position [3072, 0]
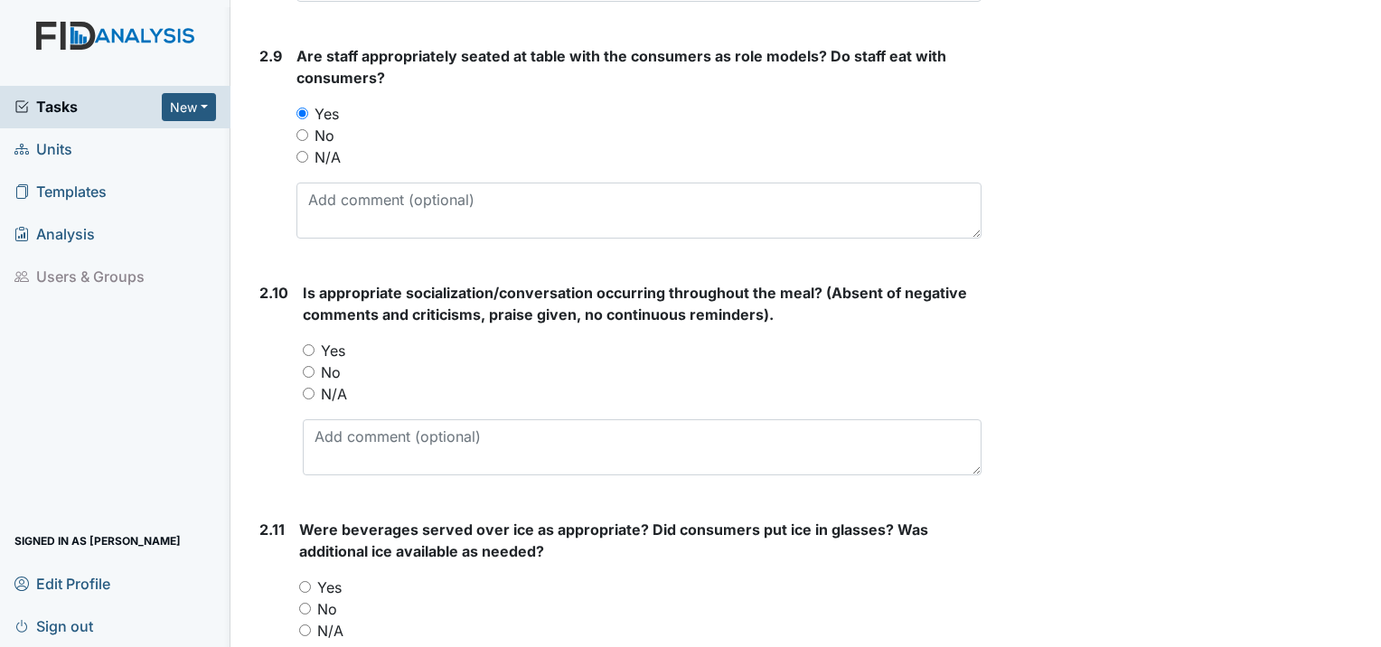
click at [305, 344] on input "Yes" at bounding box center [309, 350] width 12 height 12
radio input "true"
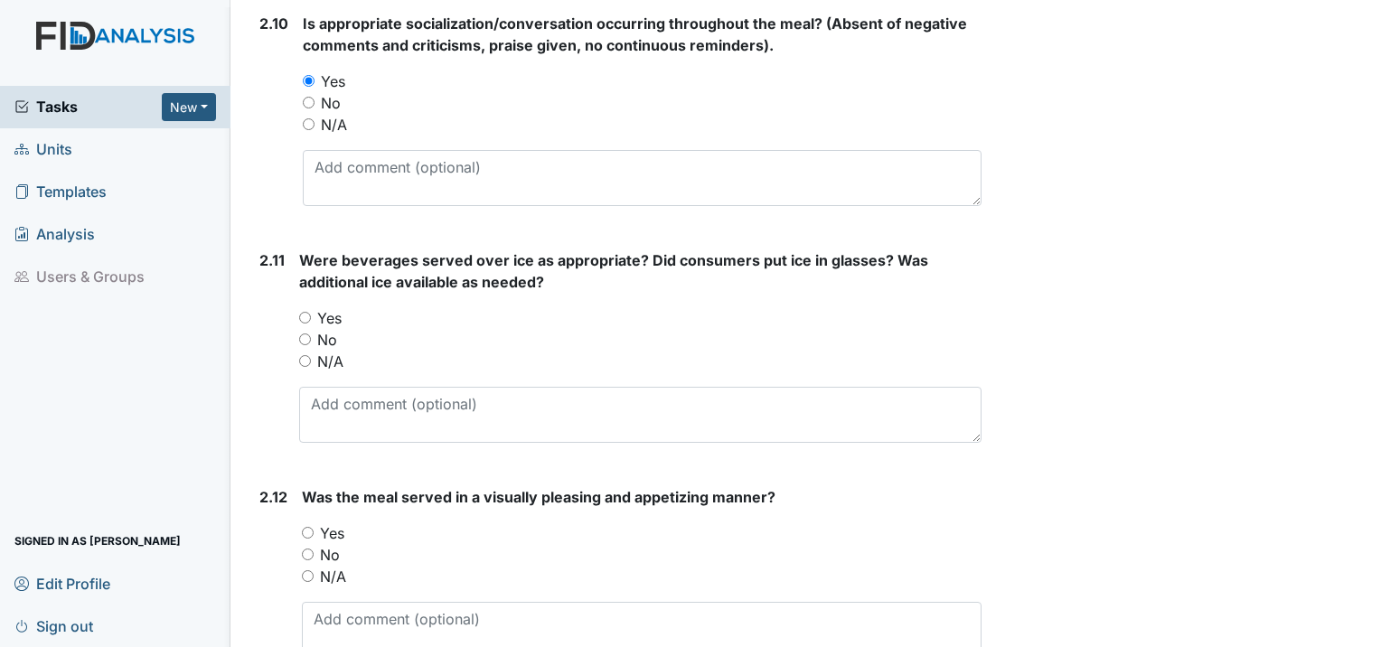
scroll to position [3343, 0]
click at [304, 310] on input "Yes" at bounding box center [305, 316] width 12 height 12
radio input "true"
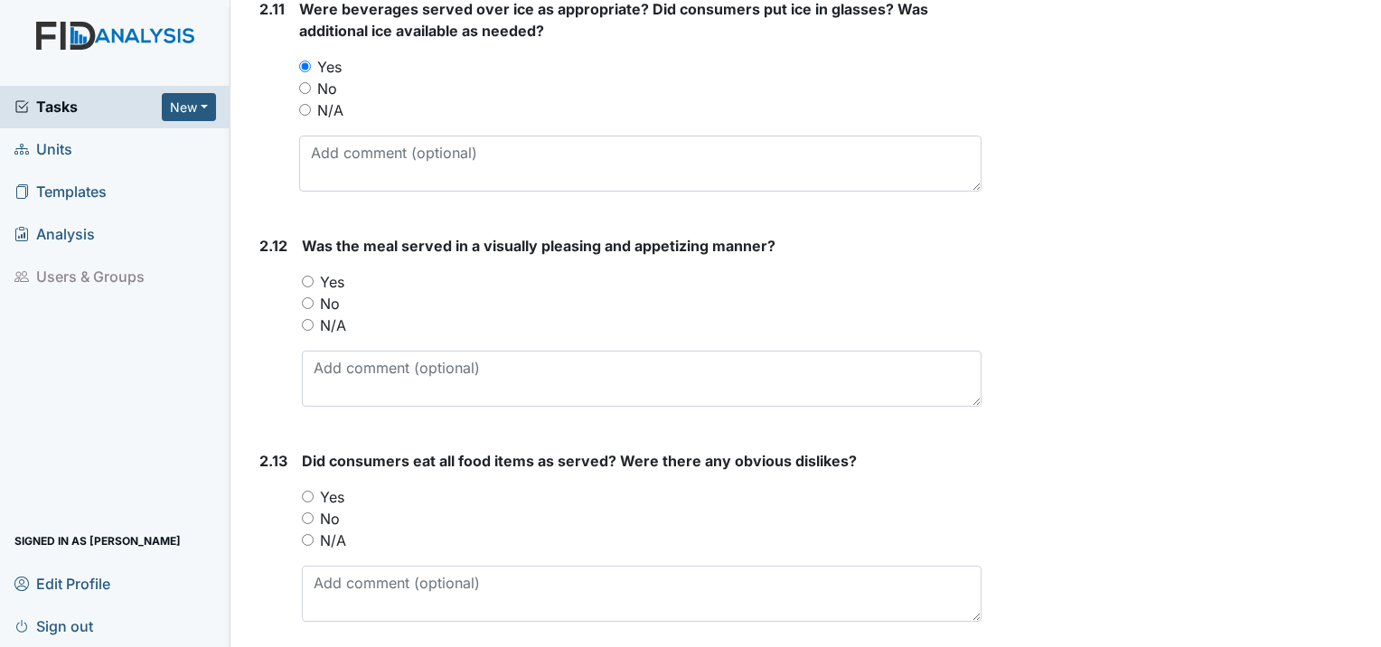
scroll to position [3614, 0]
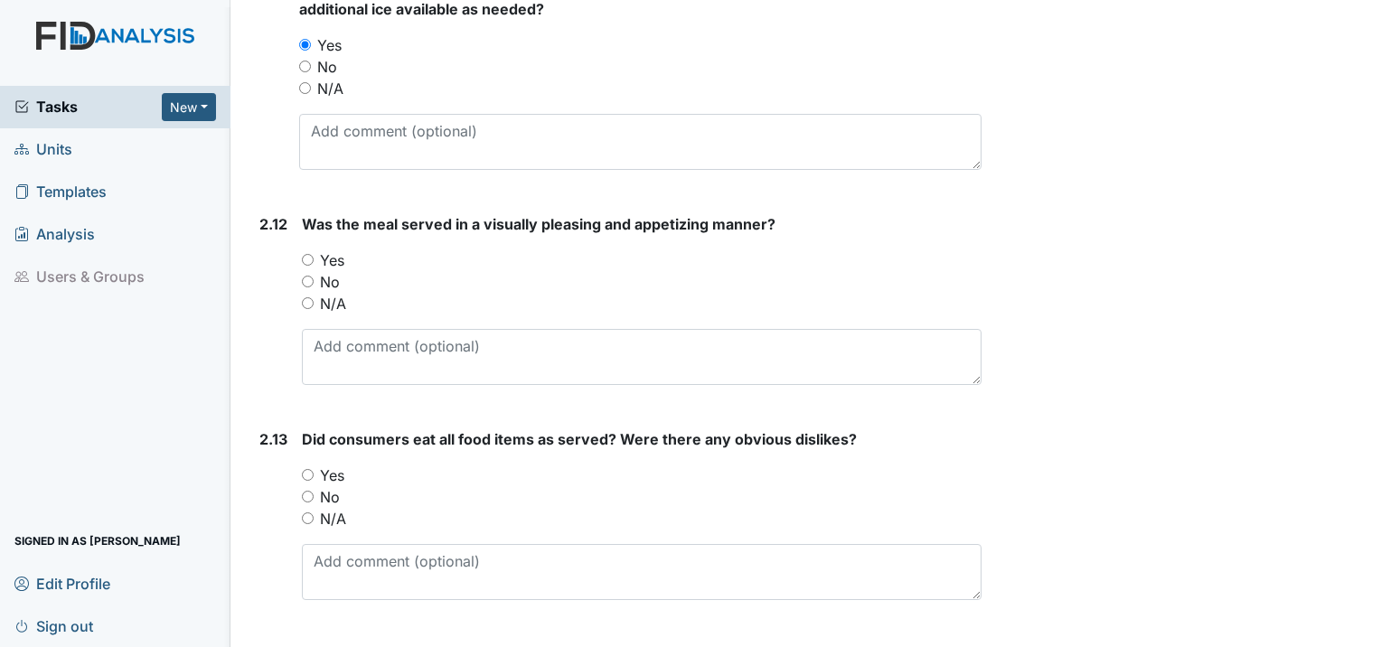
click at [308, 254] on input "Yes" at bounding box center [308, 260] width 12 height 12
radio input "true"
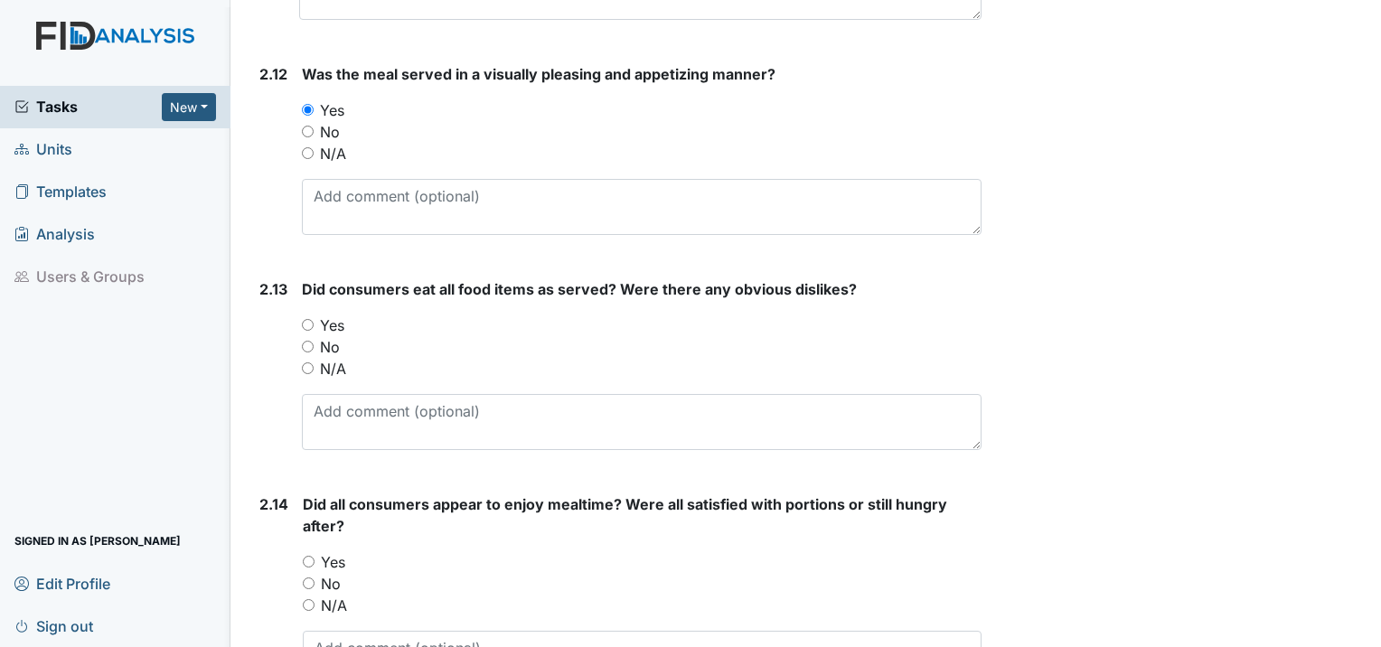
scroll to position [3795, 0]
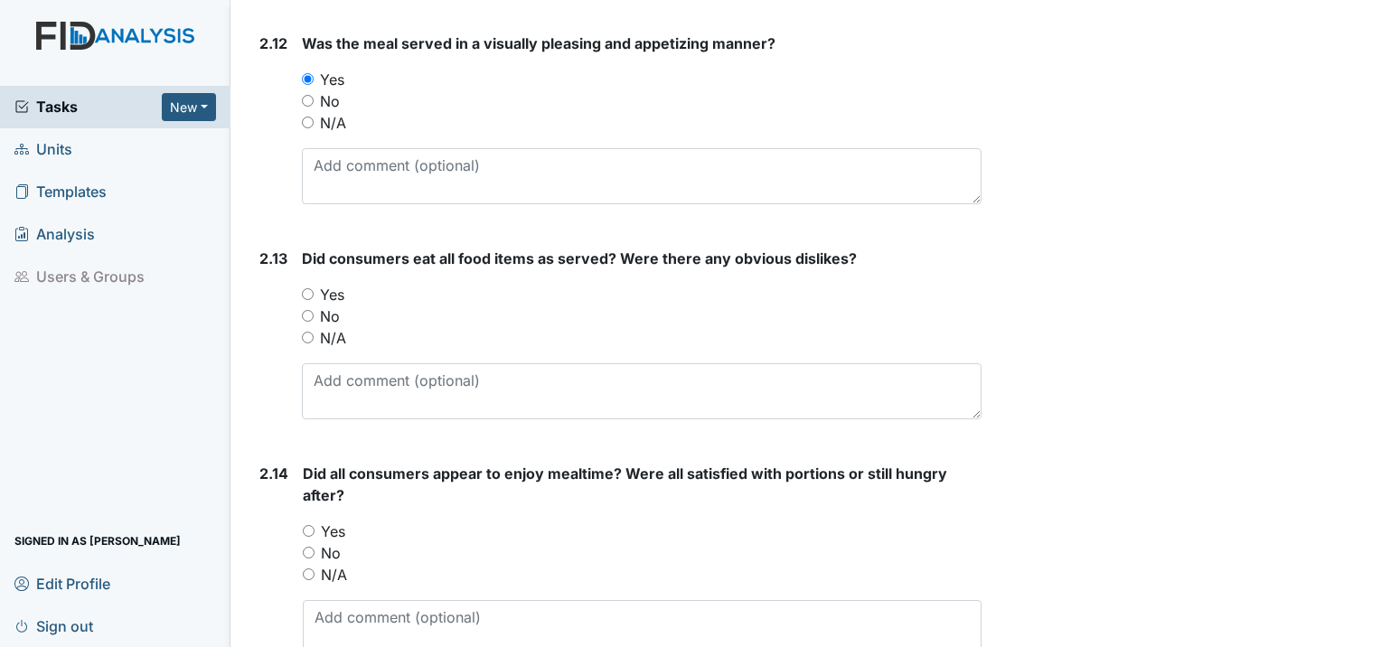
click at [313, 288] on input "Yes" at bounding box center [308, 294] width 12 height 12
radio input "true"
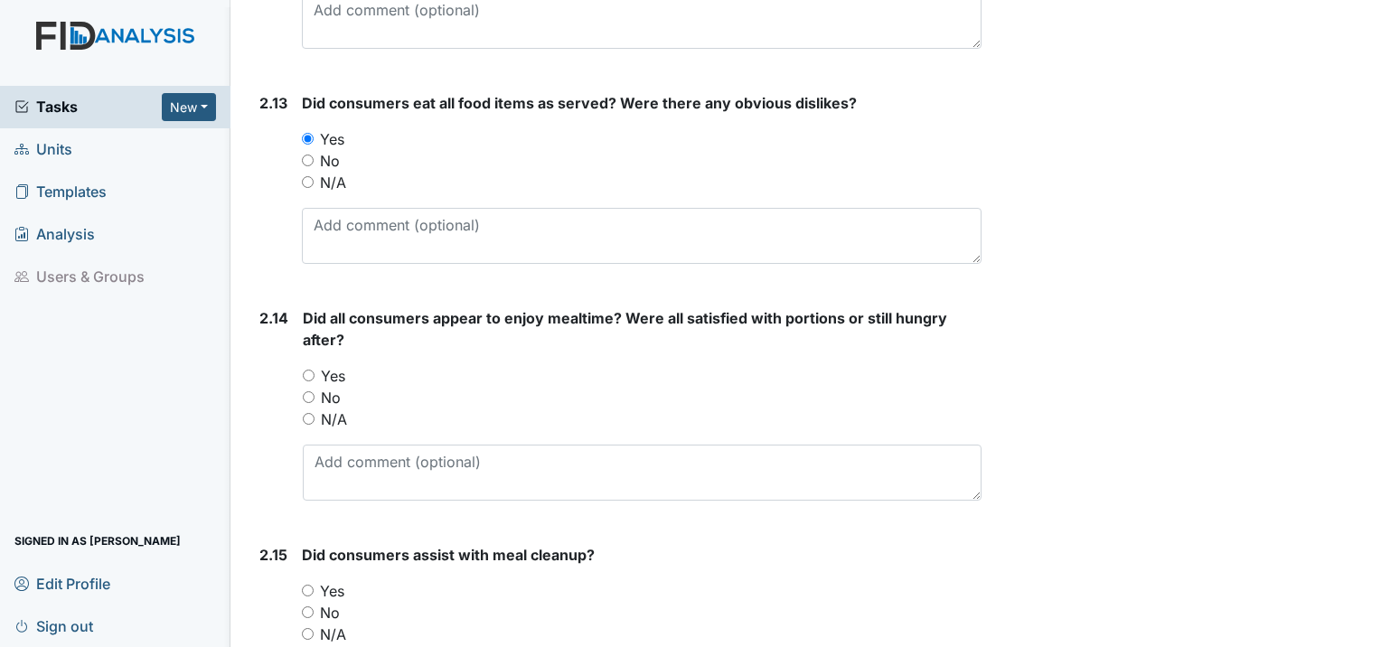
scroll to position [3976, 0]
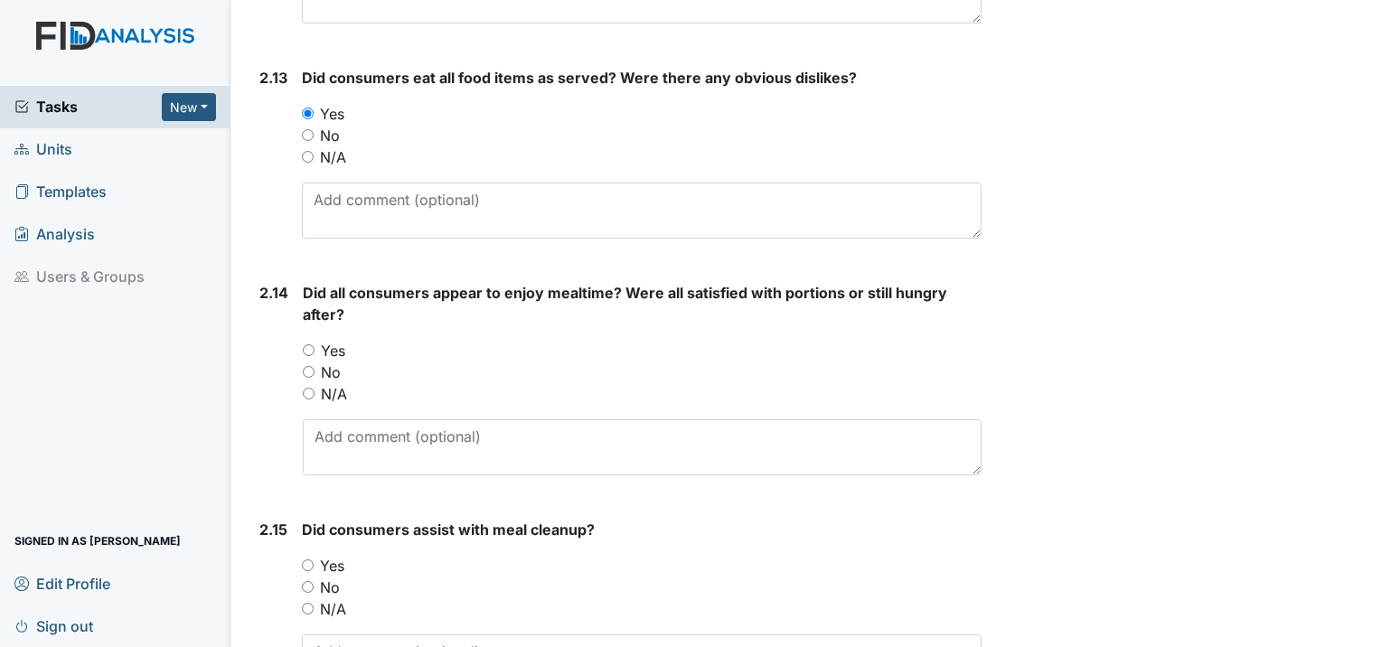
click at [306, 344] on input "Yes" at bounding box center [309, 350] width 12 height 12
radio input "true"
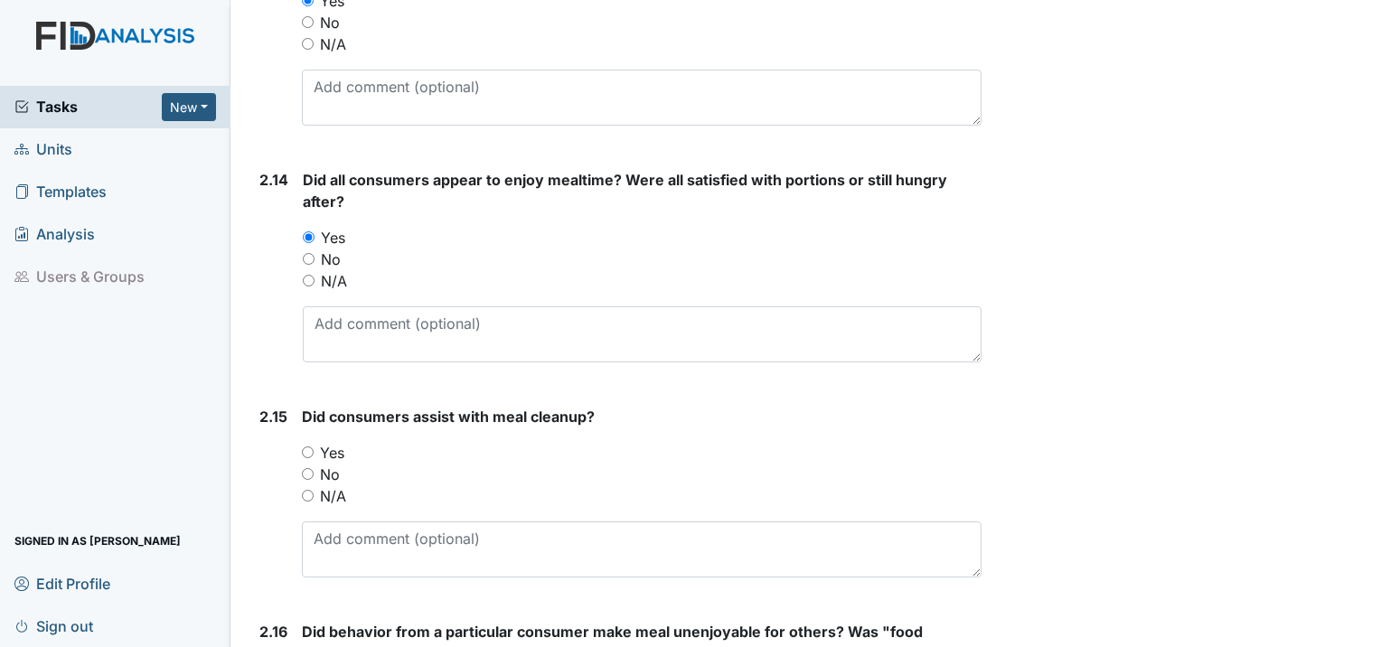
scroll to position [4247, 0]
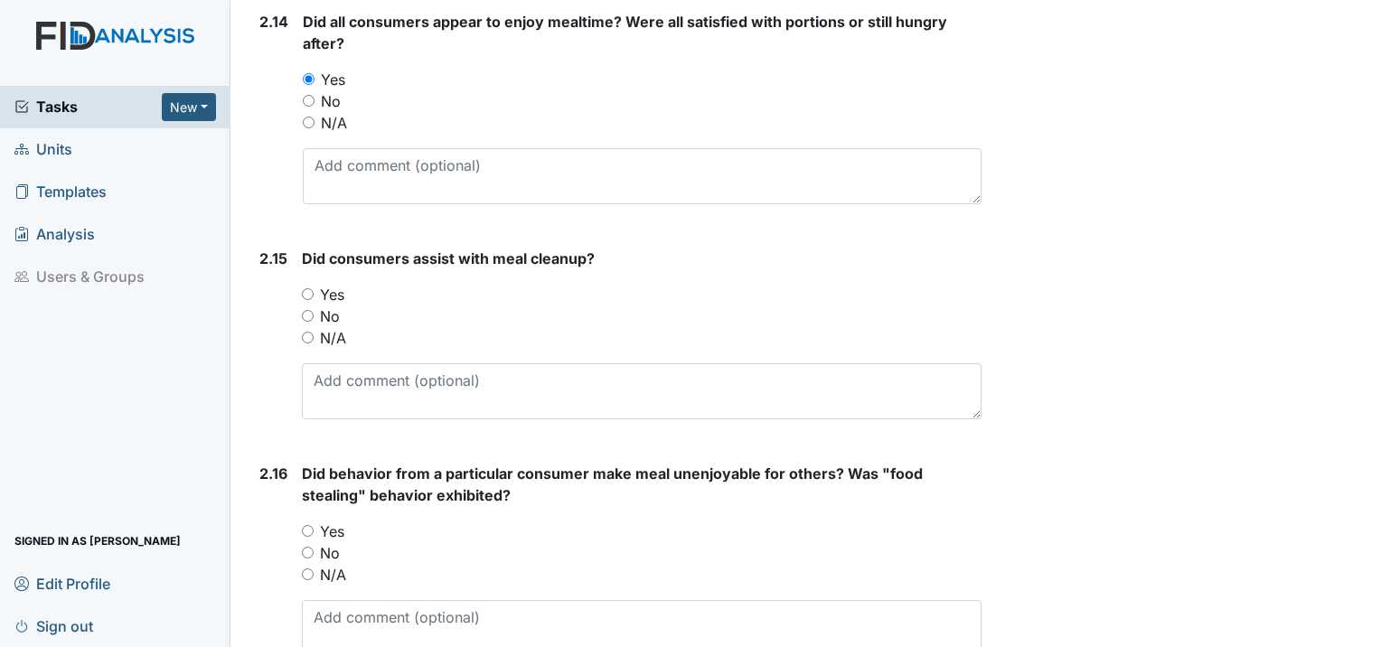
click at [308, 288] on input "Yes" at bounding box center [308, 294] width 12 height 12
radio input "true"
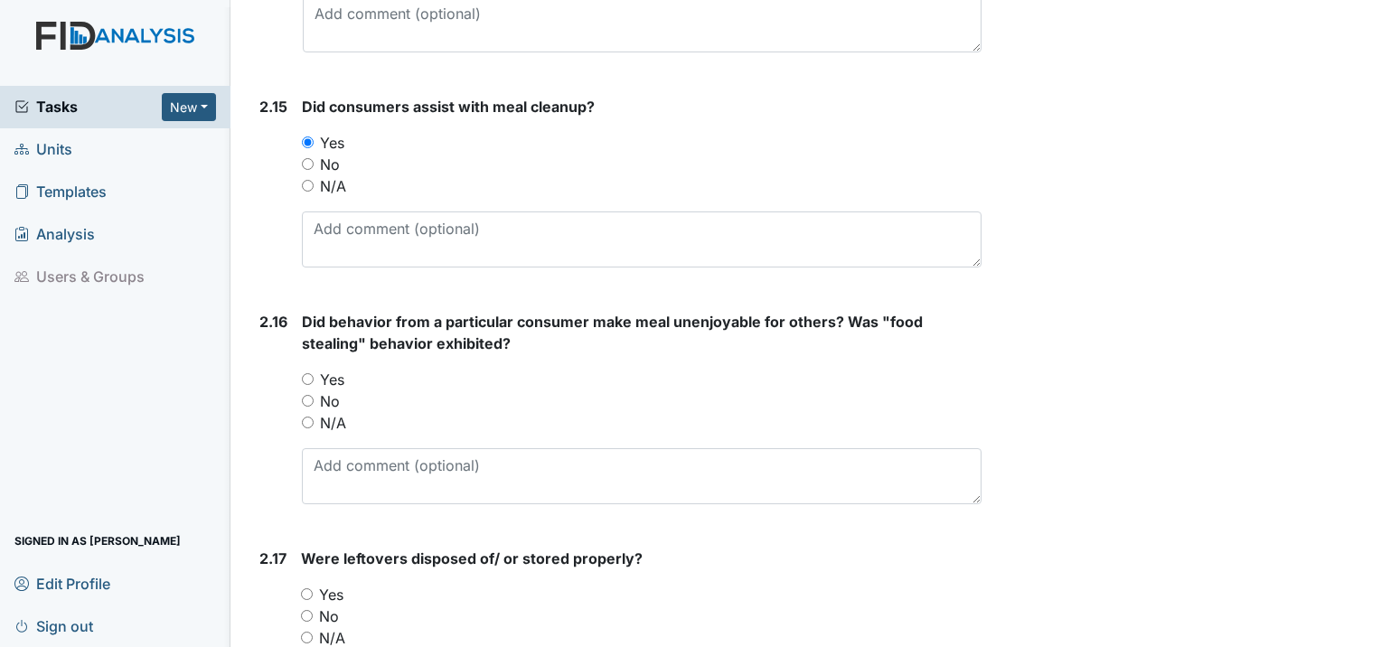
scroll to position [4518, 0]
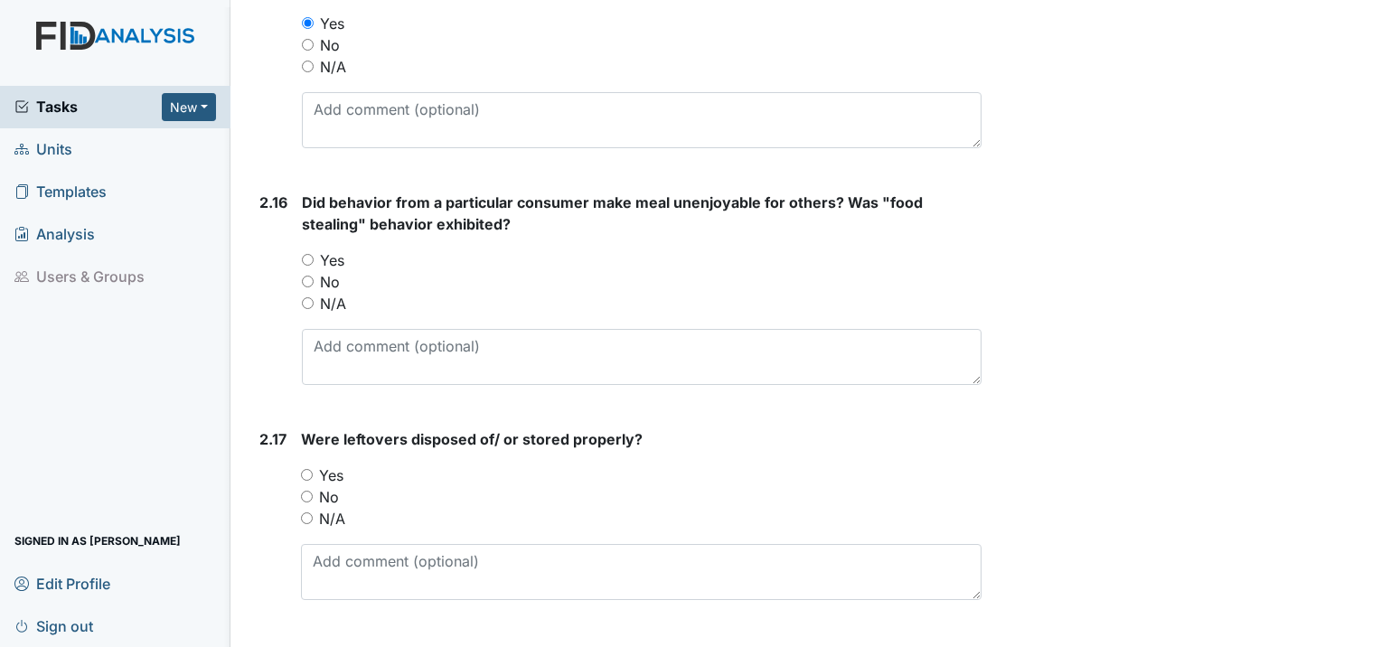
click at [311, 276] on input "No" at bounding box center [308, 282] width 12 height 12
radio input "true"
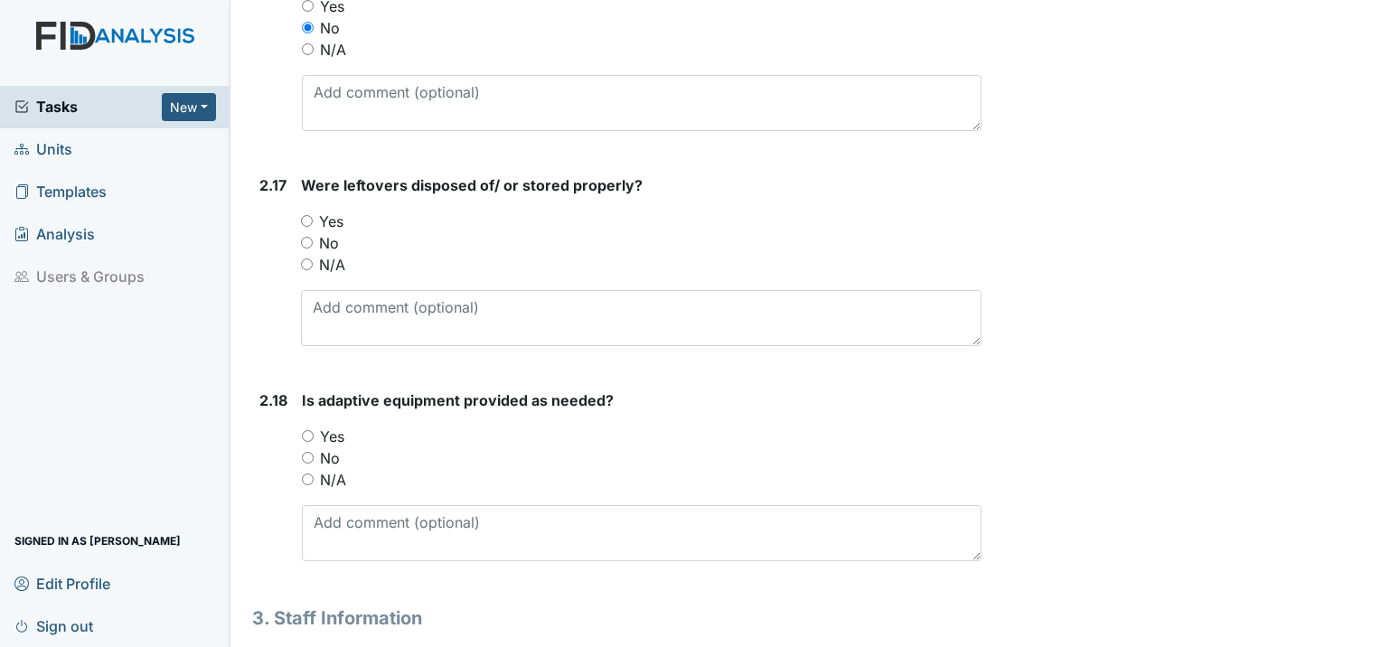
scroll to position [4789, 0]
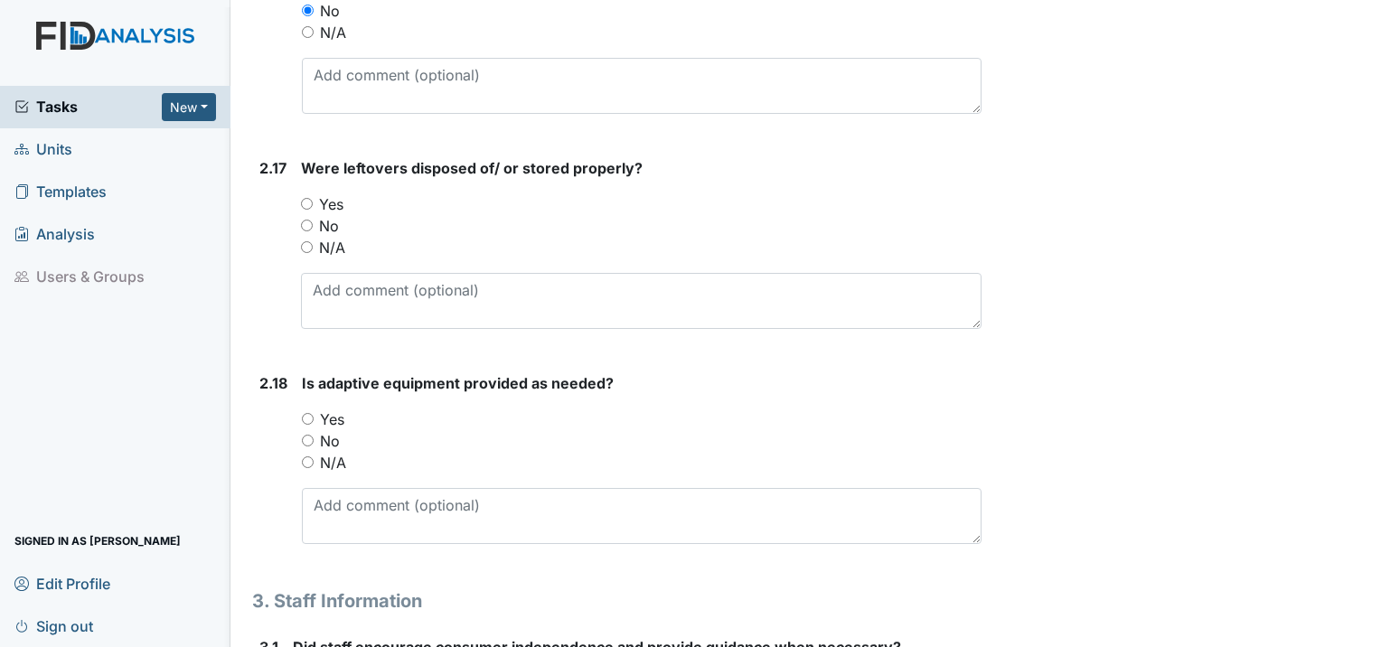
click at [304, 198] on input "Yes" at bounding box center [307, 204] width 12 height 12
radio input "true"
click at [305, 413] on input "Yes" at bounding box center [308, 419] width 12 height 12
radio input "true"
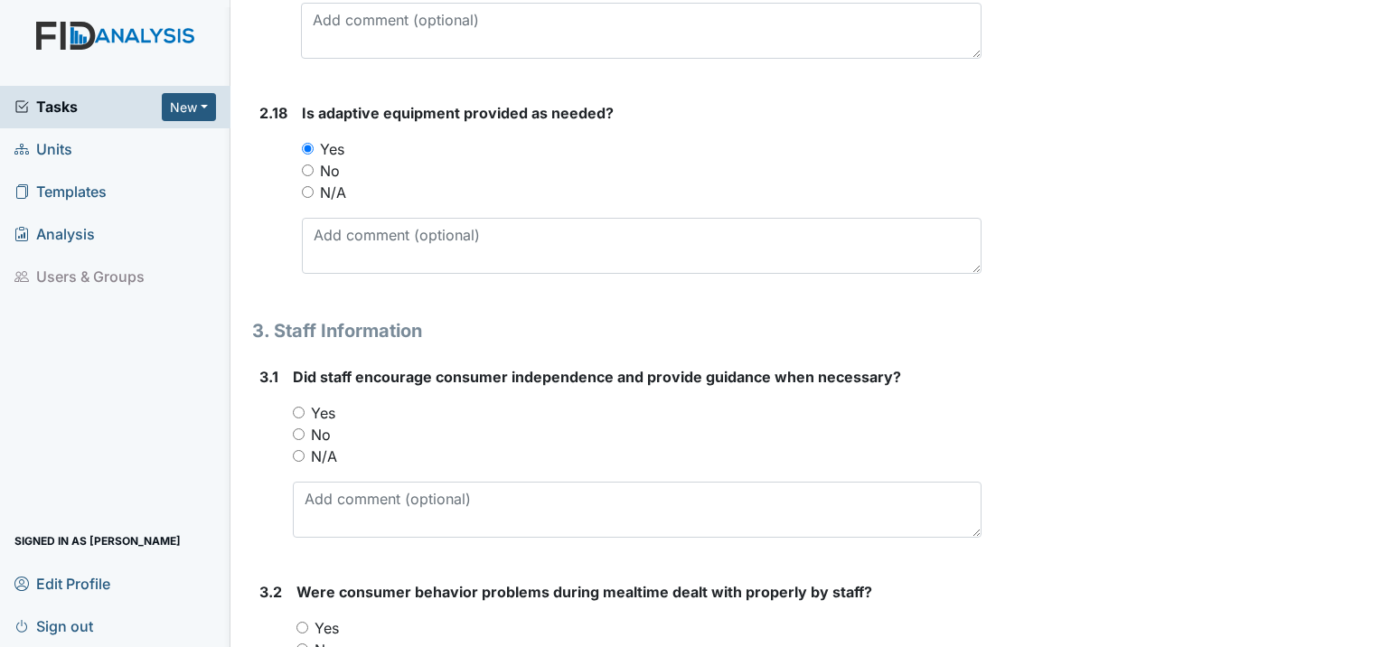
scroll to position [5060, 0]
click at [298, 406] on input "Yes" at bounding box center [299, 412] width 12 height 12
radio input "true"
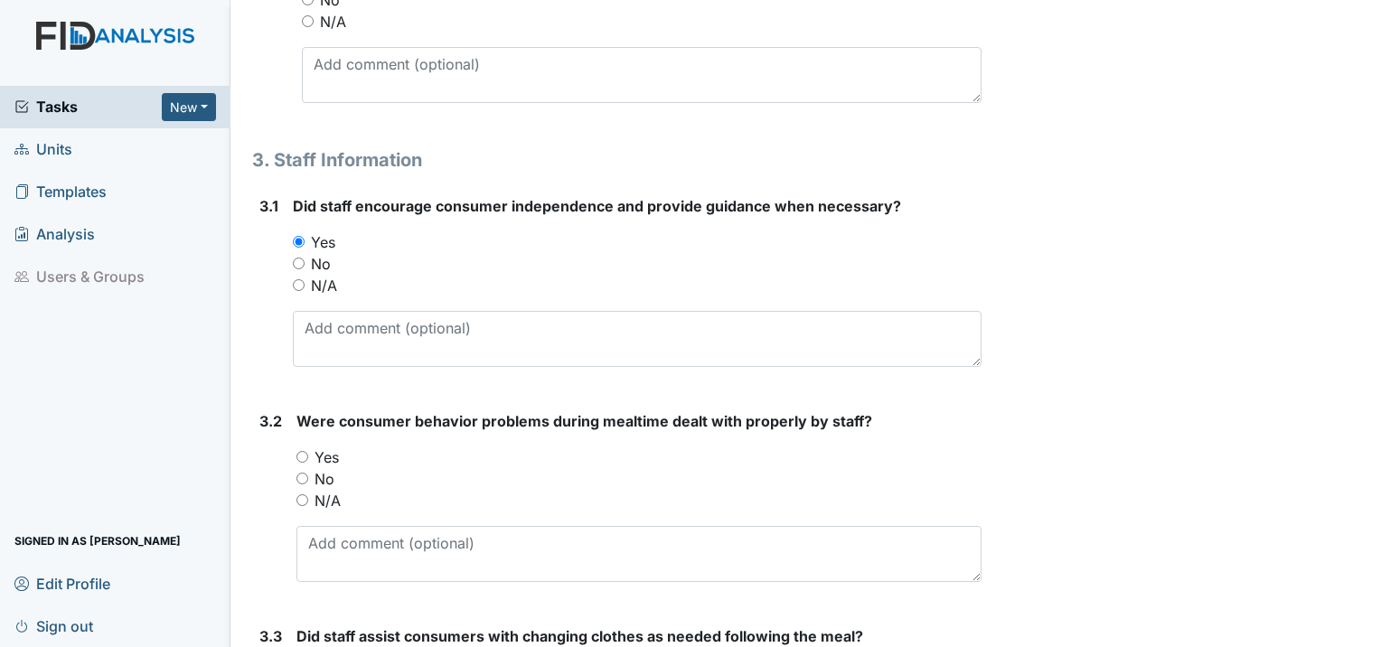
scroll to position [5241, 0]
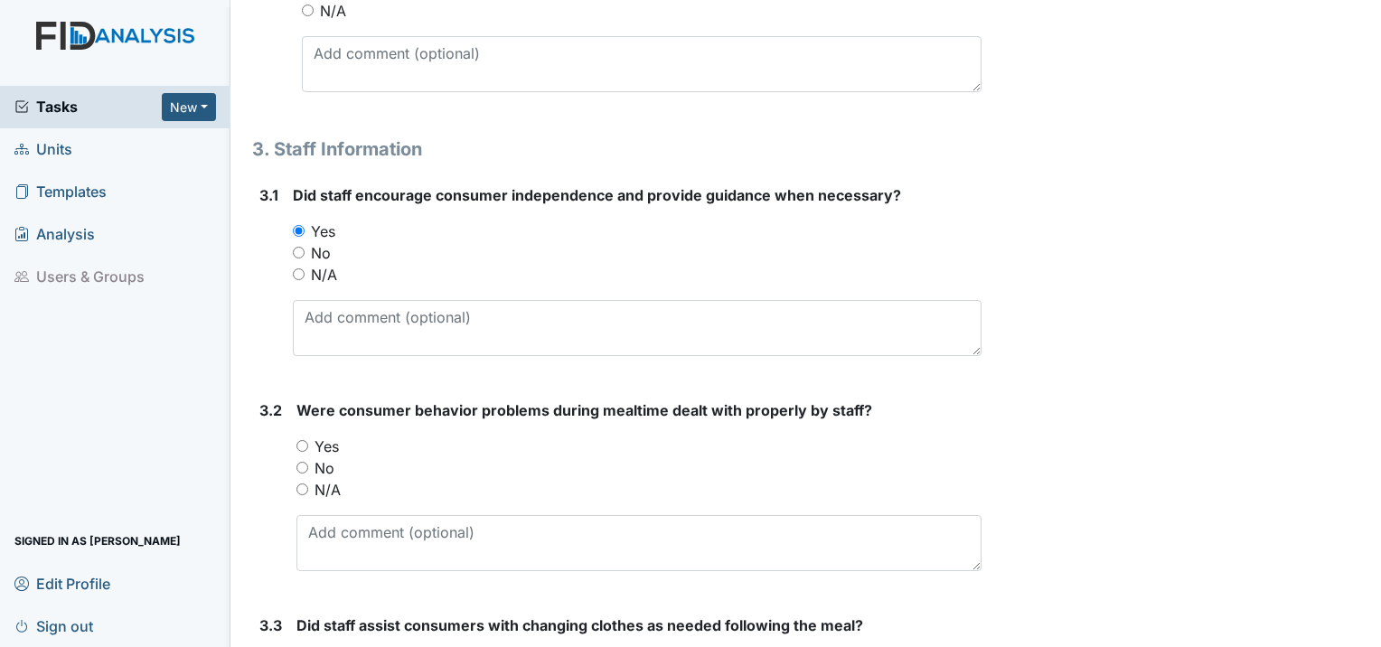
drag, startPoint x: 304, startPoint y: 392, endPoint x: 323, endPoint y: 392, distance: 19.0
click at [307, 440] on input "Yes" at bounding box center [302, 446] width 12 height 12
radio input "true"
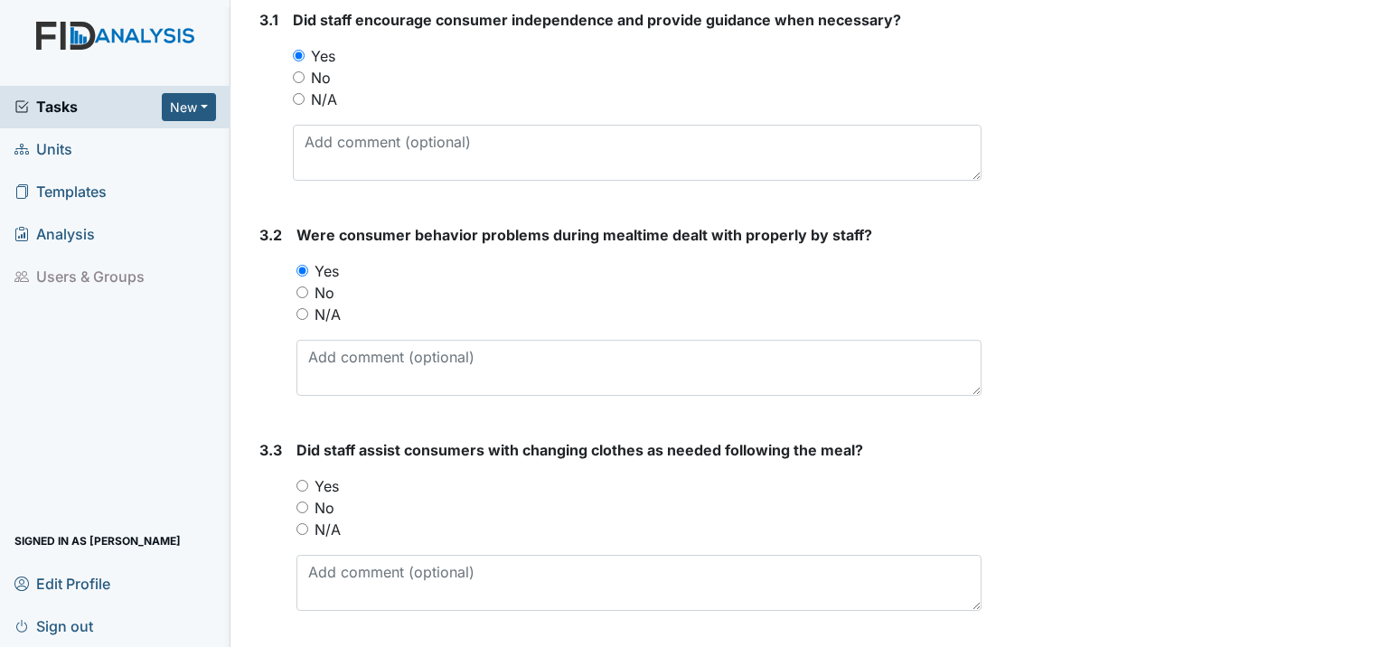
scroll to position [5419, 0]
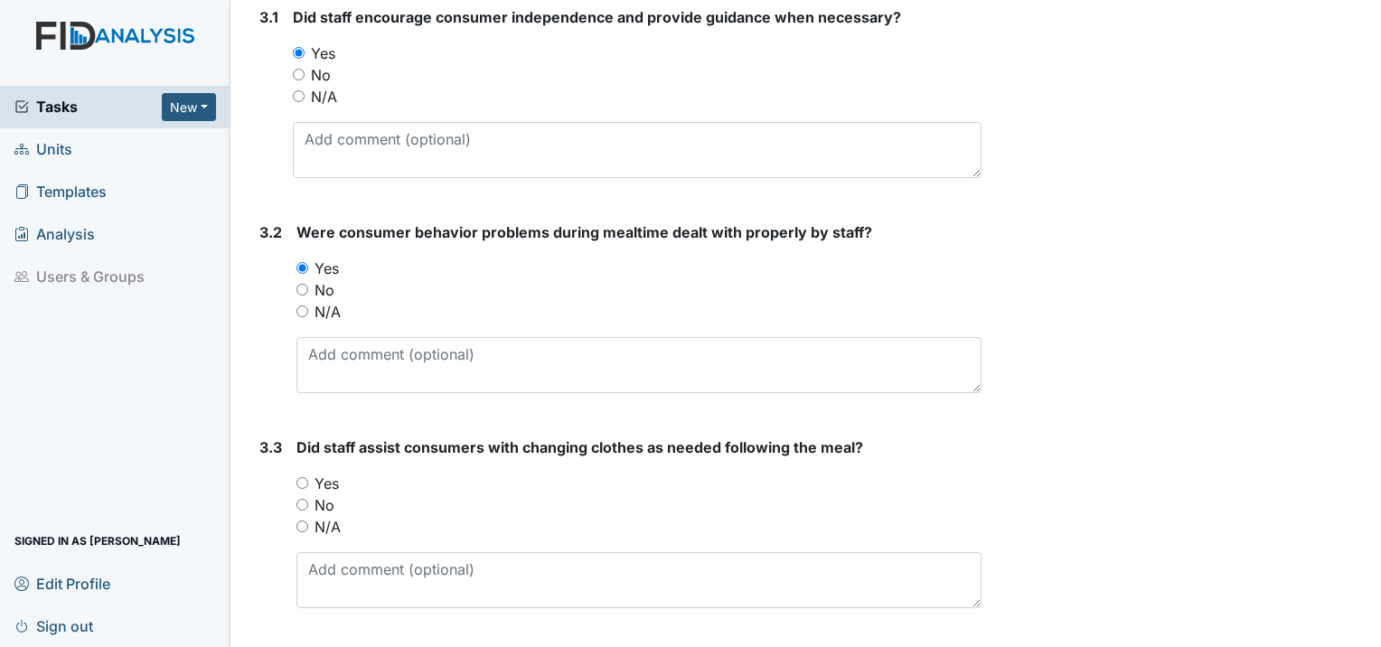
click at [299, 477] on input "Yes" at bounding box center [302, 483] width 12 height 12
radio input "true"
